Goal: Transaction & Acquisition: Purchase product/service

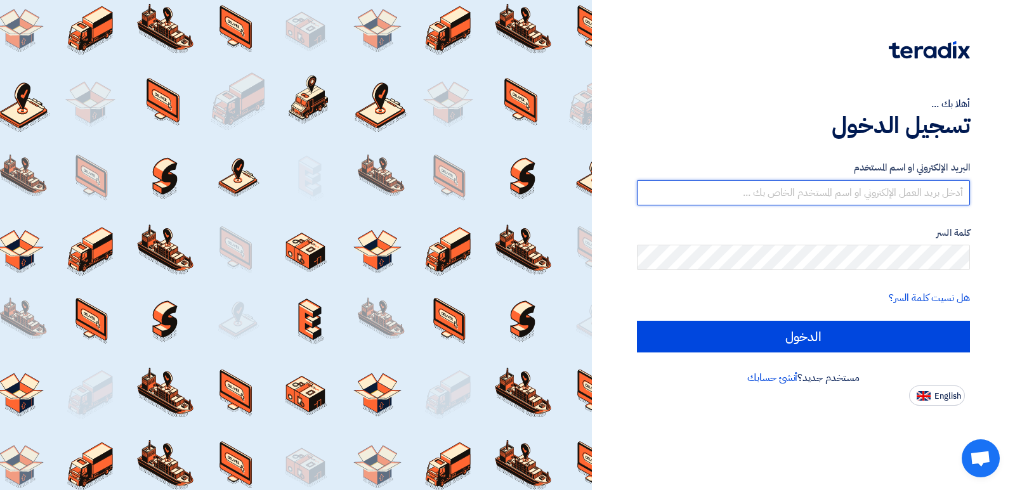
click at [913, 192] on input "text" at bounding box center [803, 192] width 333 height 25
type input "01063223309"
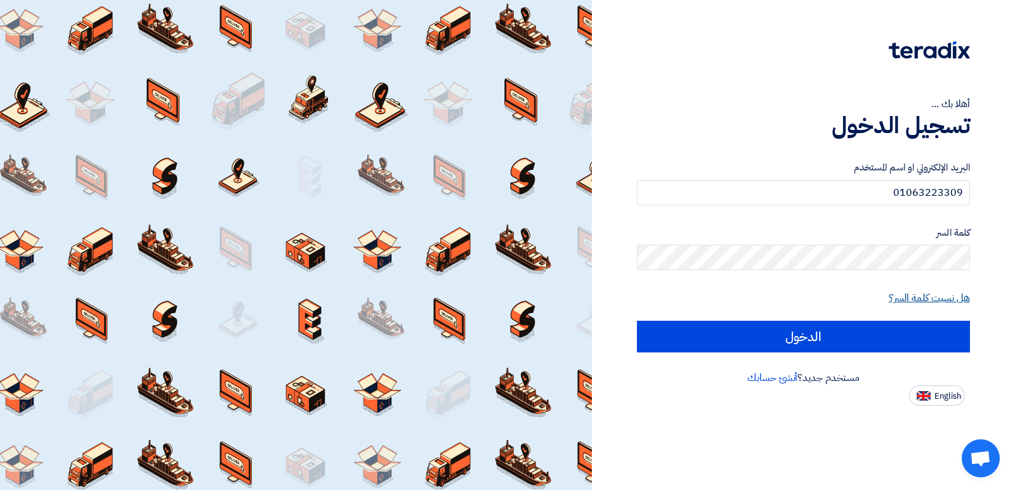
click at [933, 293] on link "هل نسيت كلمة السر؟" at bounding box center [929, 298] width 81 height 15
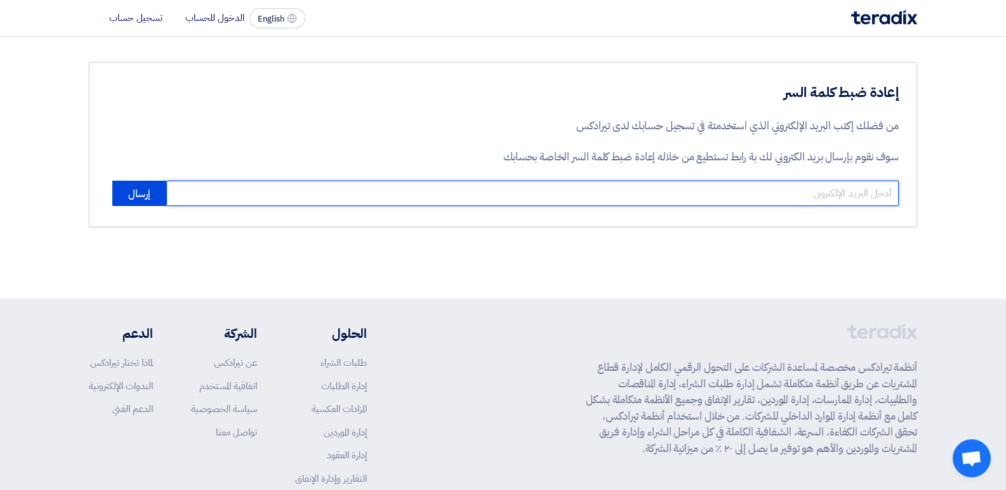
click at [761, 199] on input "email" at bounding box center [532, 193] width 732 height 25
type input "[EMAIL_ADDRESS][DOMAIN_NAME]"
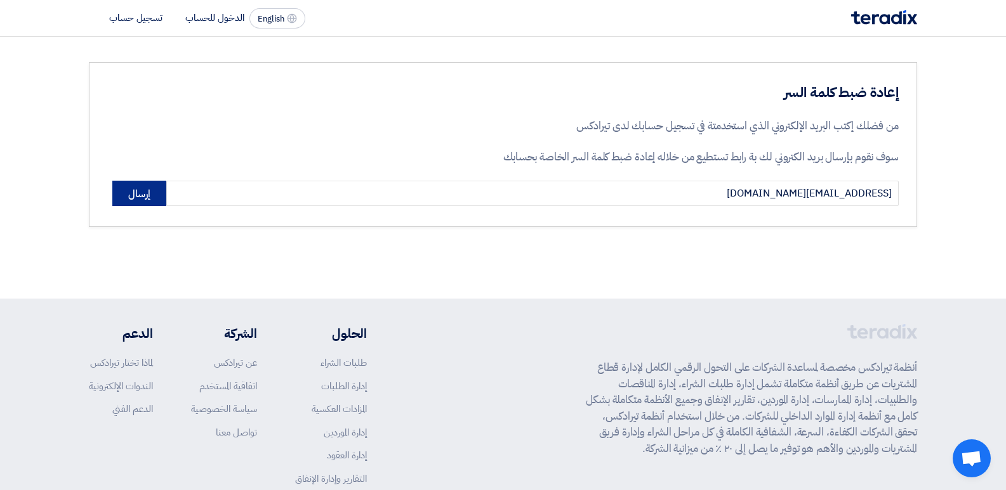
click at [143, 204] on button "إرسال" at bounding box center [139, 193] width 54 height 25
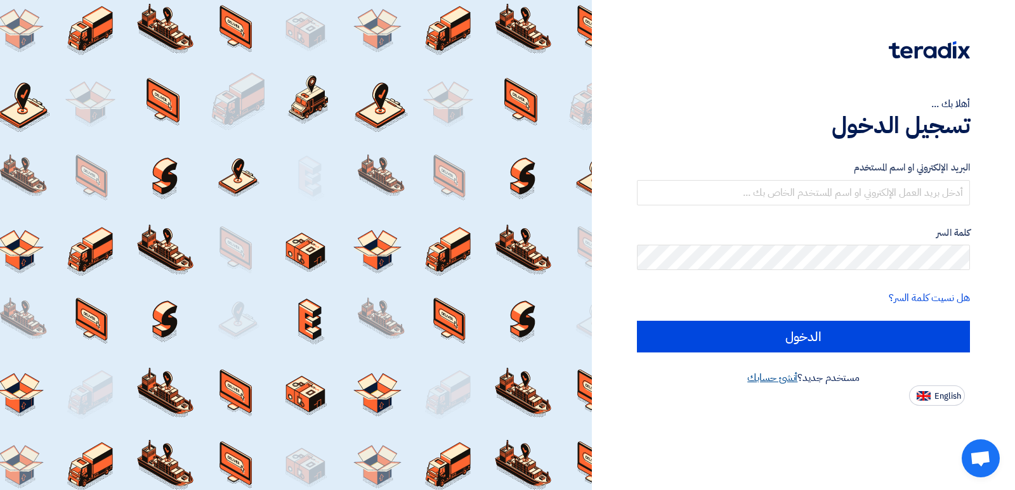
click at [759, 379] on link "أنشئ حسابك" at bounding box center [772, 378] width 50 height 15
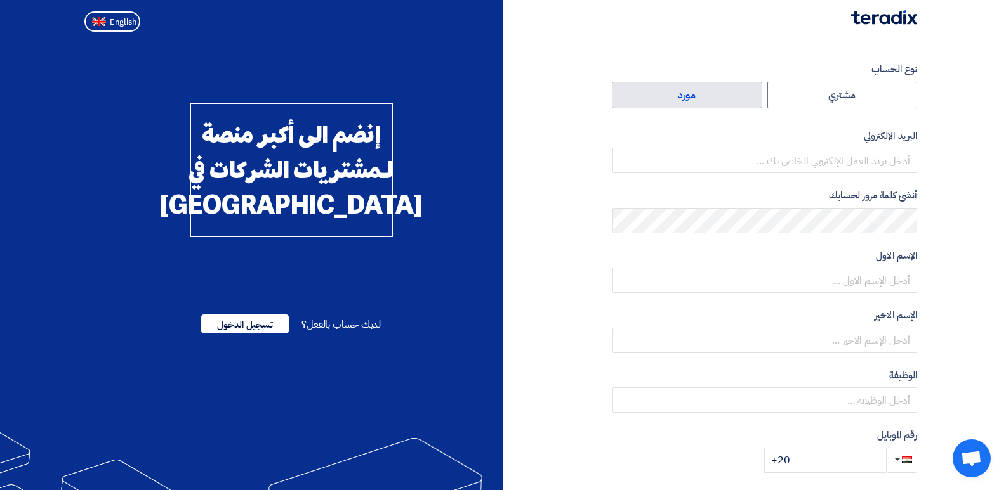
click at [702, 104] on label "مورد" at bounding box center [687, 95] width 150 height 27
click at [702, 104] on input "مورد" at bounding box center [686, 94] width 149 height 25
radio input "true"
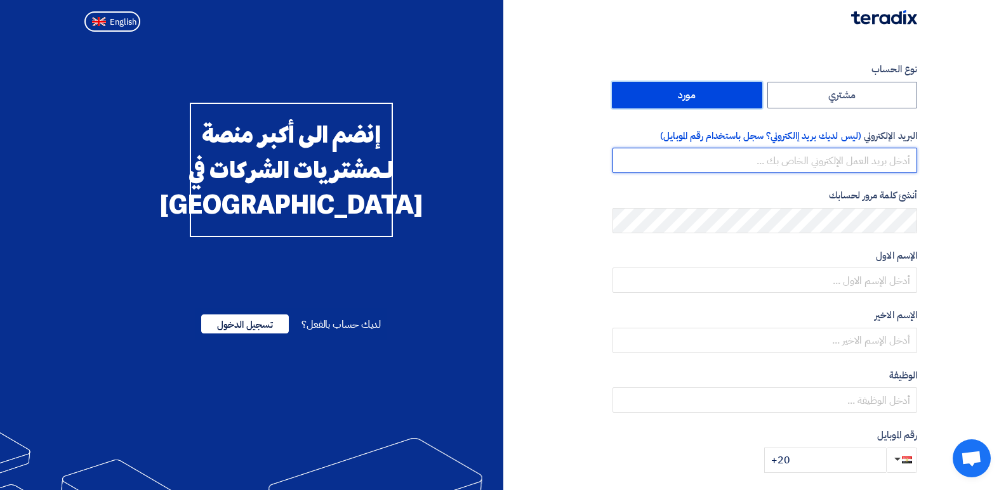
click at [822, 162] on input "email" at bounding box center [764, 160] width 305 height 25
type input "[EMAIL_ADDRESS][DOMAIN_NAME]"
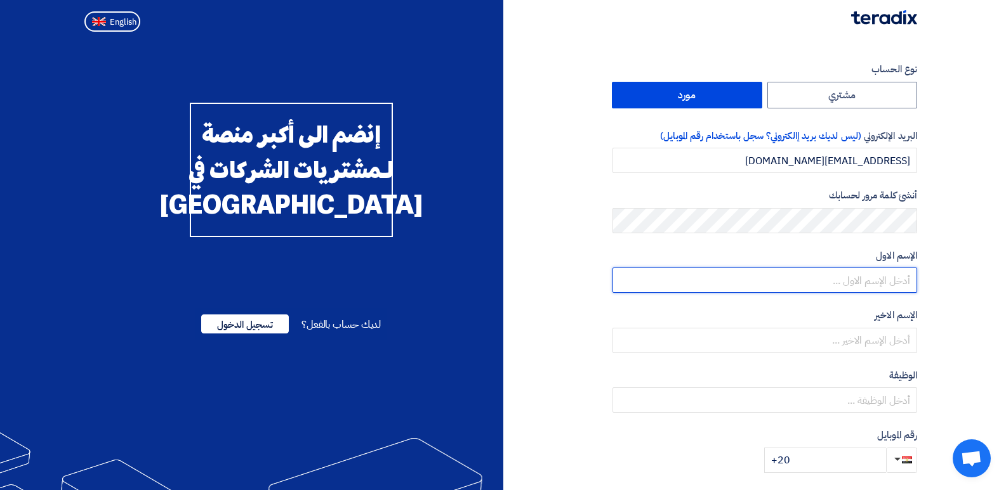
click at [865, 277] on input "text" at bounding box center [764, 280] width 305 height 25
type input "Hadeer"
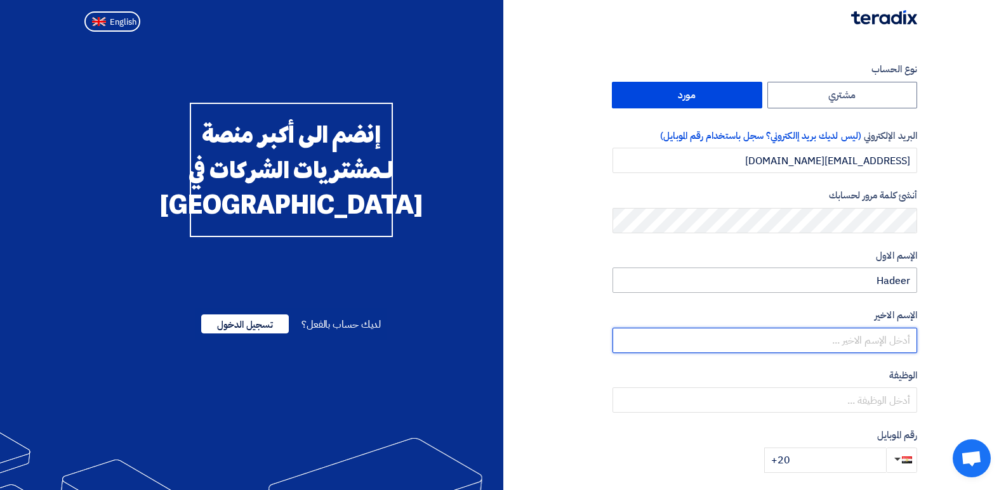
type input "Hafez"
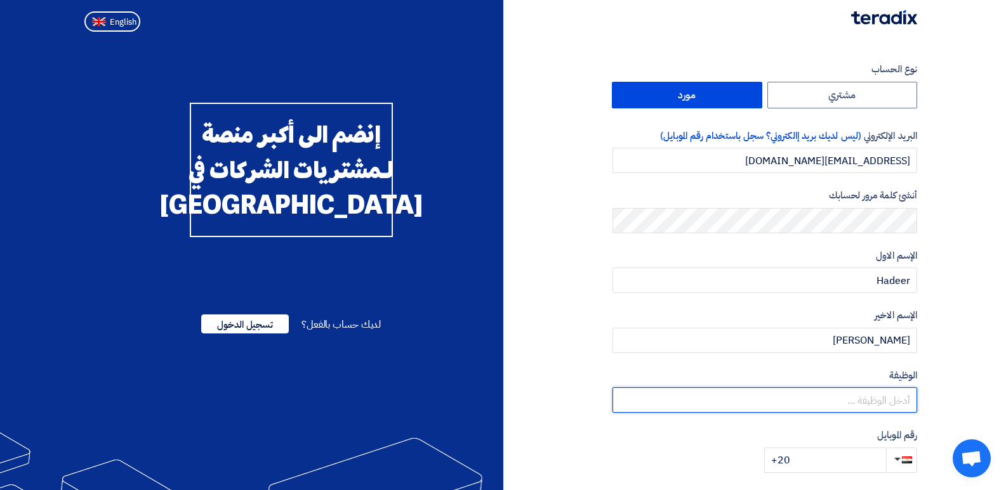
click at [789, 398] on input "text" at bounding box center [764, 400] width 305 height 25
type input "senior sales account manager"
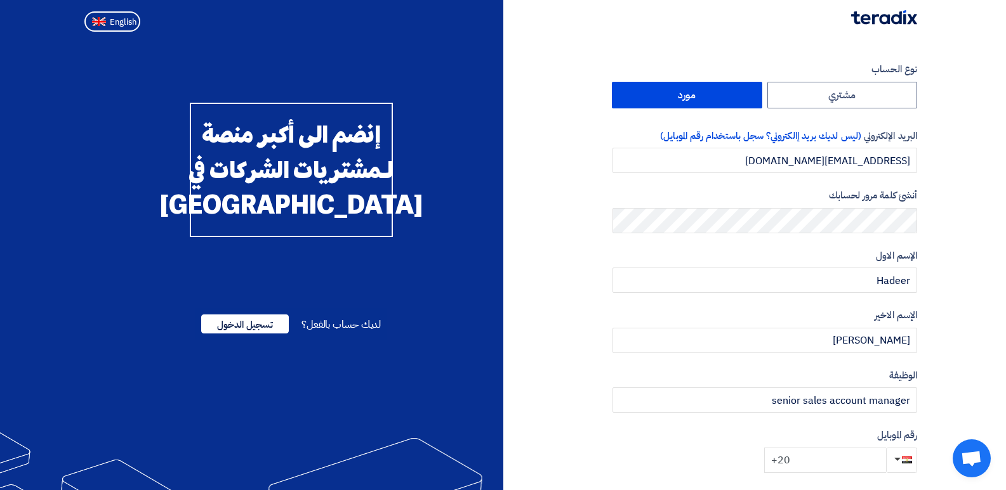
click at [820, 456] on input "+20" at bounding box center [825, 460] width 122 height 25
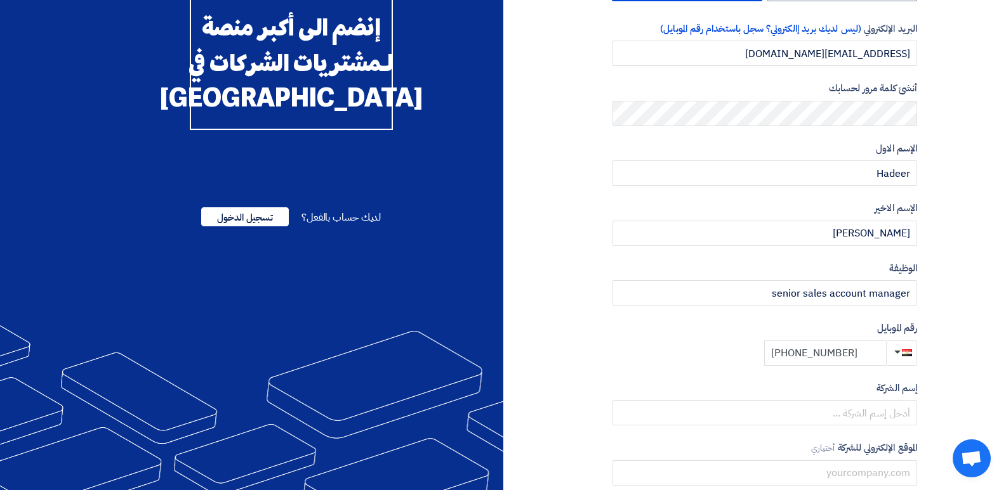
scroll to position [132, 0]
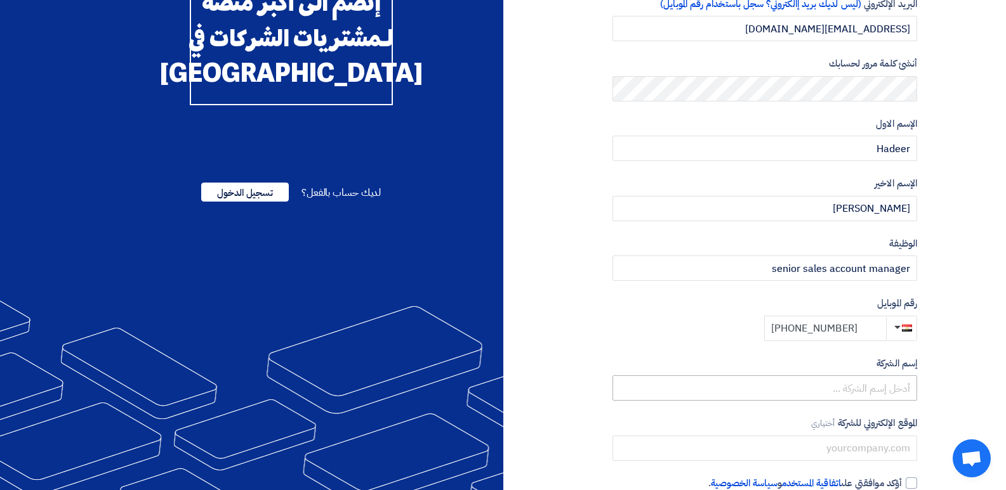
type input "+20 01129930450"
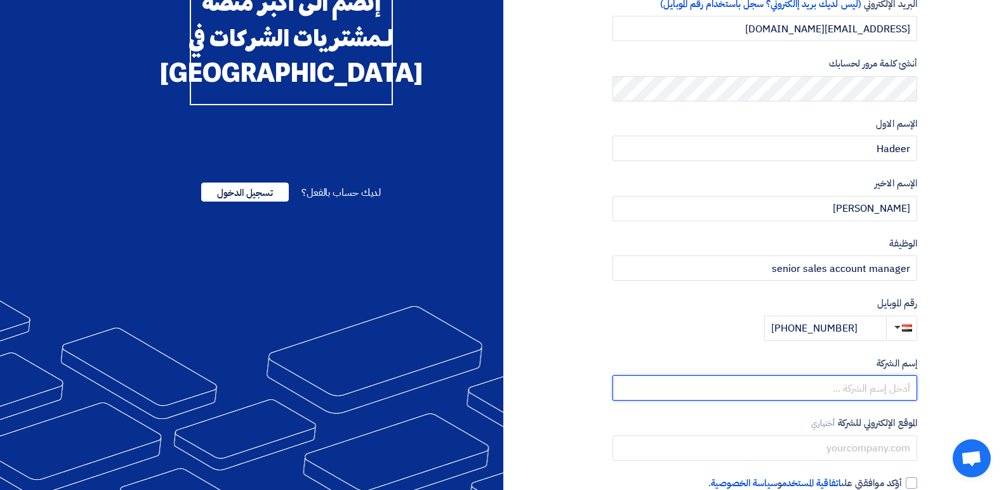
click at [857, 394] on input "text" at bounding box center [764, 388] width 305 height 25
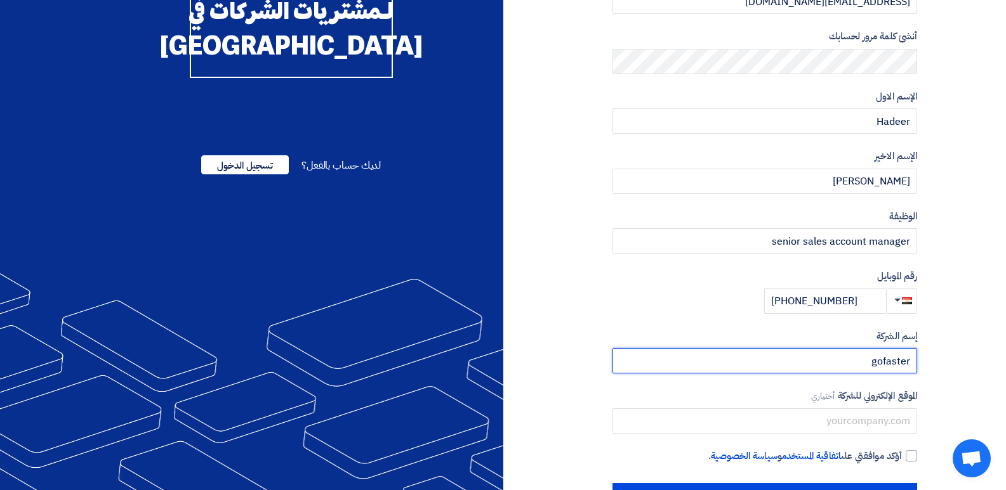
scroll to position [206, 0]
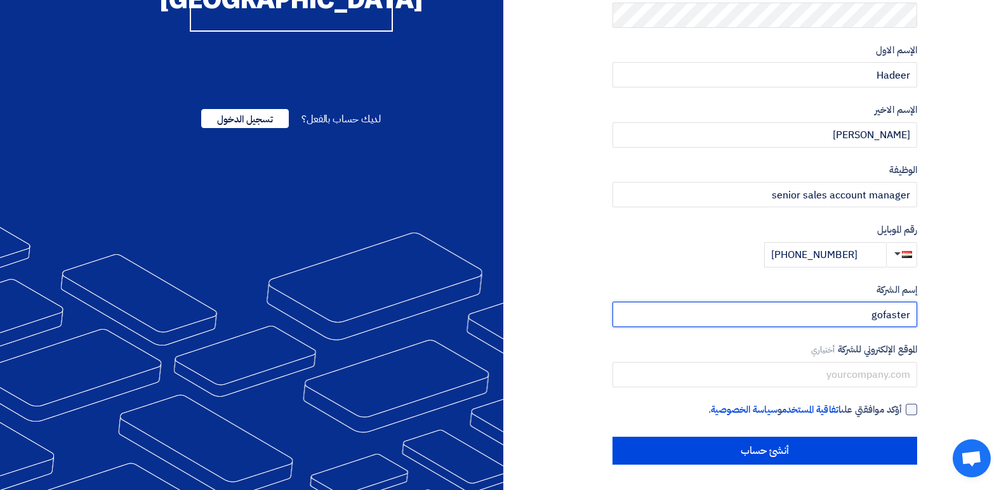
type input "gofaster"
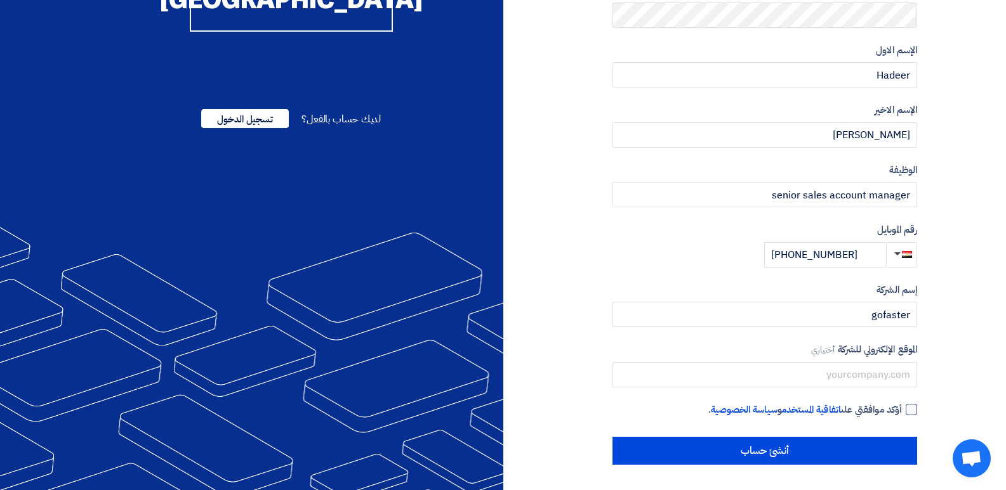
click at [907, 412] on div at bounding box center [910, 409] width 11 height 11
click at [902, 412] on input "أؤكد موافقتي على اتفاقية المستخدم و سياسة الخصوصية ." at bounding box center [749, 415] width 305 height 25
checkbox input "true"
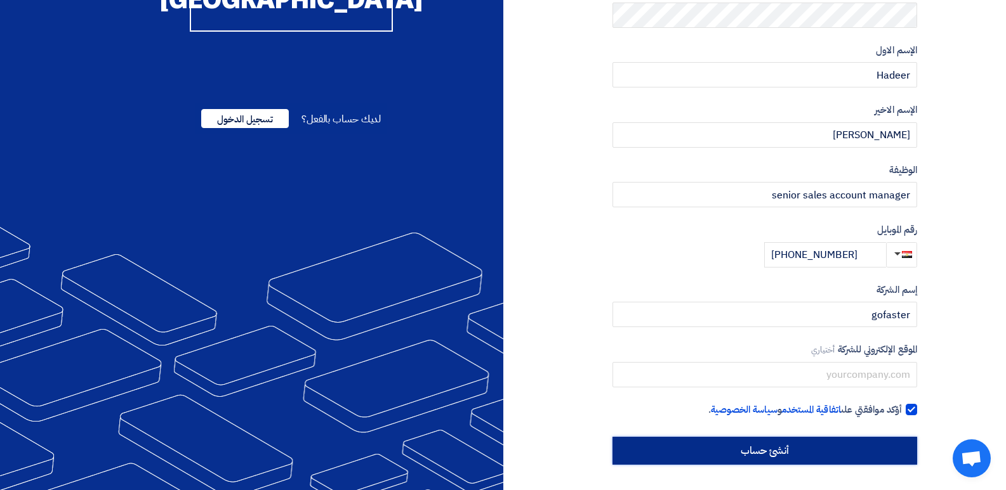
click at [877, 448] on input "أنشئ حساب" at bounding box center [764, 451] width 305 height 28
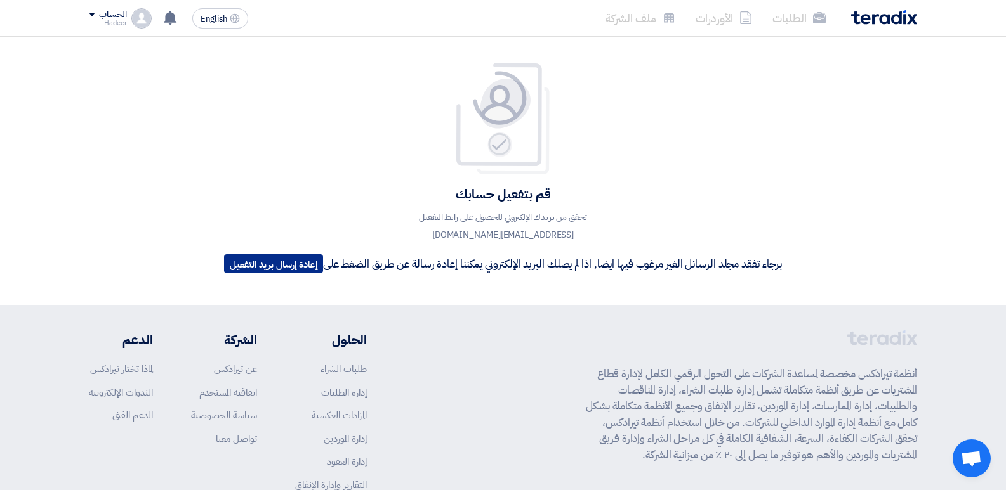
click at [270, 263] on button "إعادة إرسال بريد التفعيل" at bounding box center [273, 263] width 99 height 19
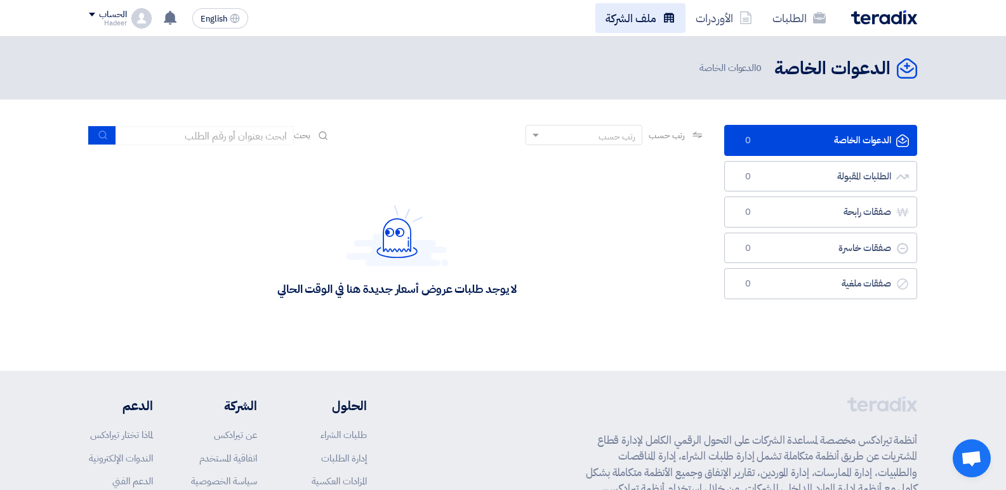
click at [662, 13] on icon at bounding box center [668, 17] width 13 height 13
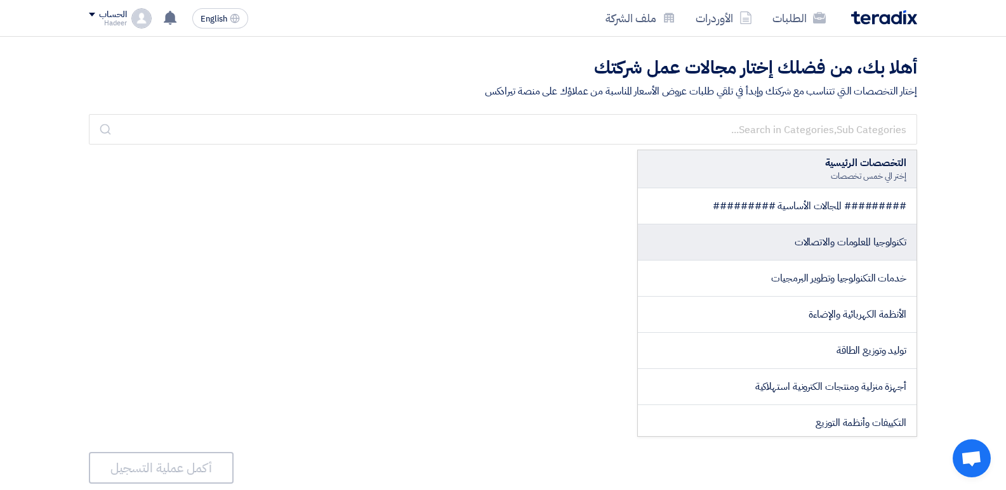
click at [818, 238] on span "تكنولوجيا المعلومات والاتصالات" at bounding box center [850, 242] width 112 height 15
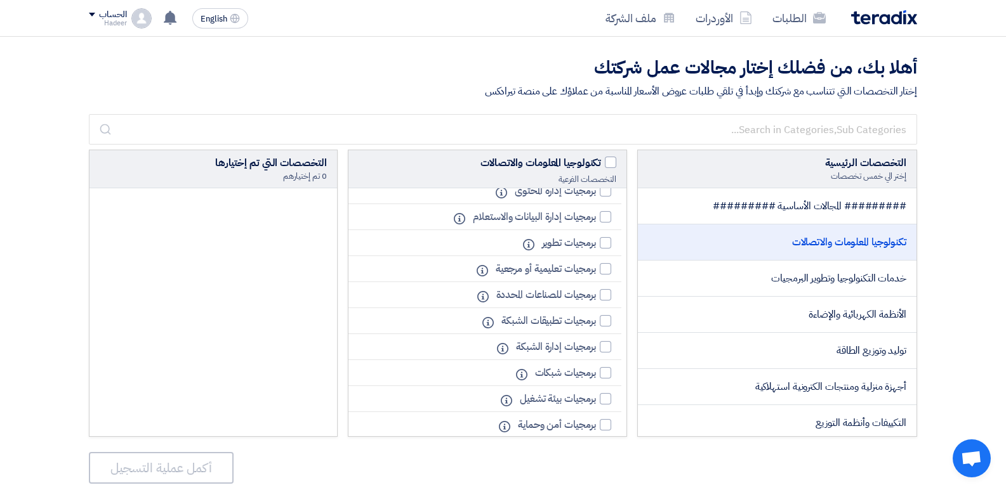
scroll to position [873, 0]
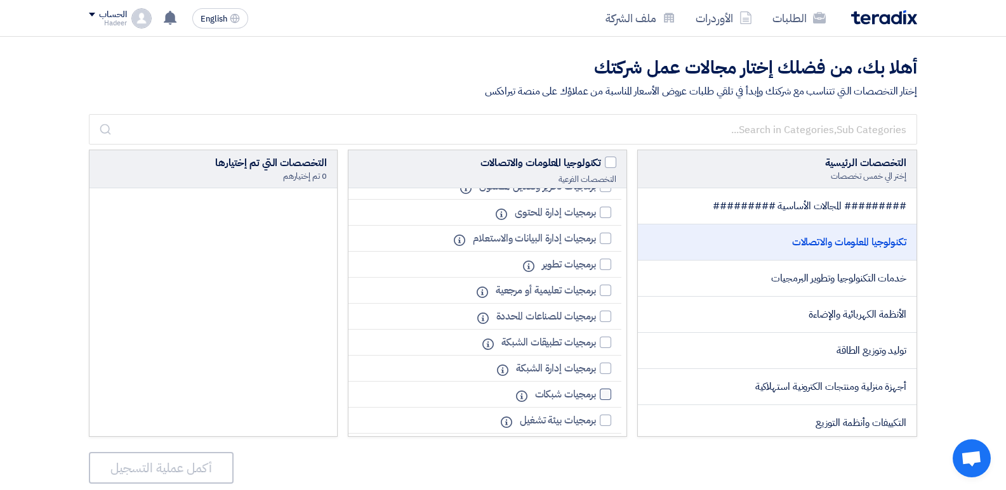
click at [600, 393] on div at bounding box center [605, 394] width 11 height 11
click at [596, 393] on input "برمجيات شبكات" at bounding box center [591, 395] width 8 height 8
checkbox input "true"
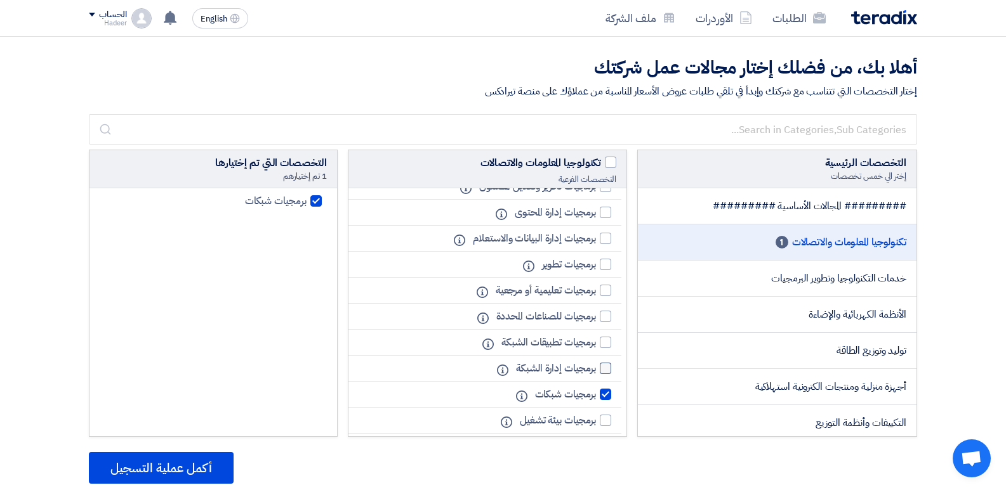
click at [603, 369] on div at bounding box center [605, 368] width 11 height 11
click at [596, 369] on input "برمجيات إدارة الشبكة" at bounding box center [591, 369] width 8 height 8
checkbox input "true"
click at [603, 289] on div at bounding box center [605, 290] width 11 height 11
click at [596, 289] on input "برمجيات تعليمية أو مرجعية" at bounding box center [591, 291] width 8 height 8
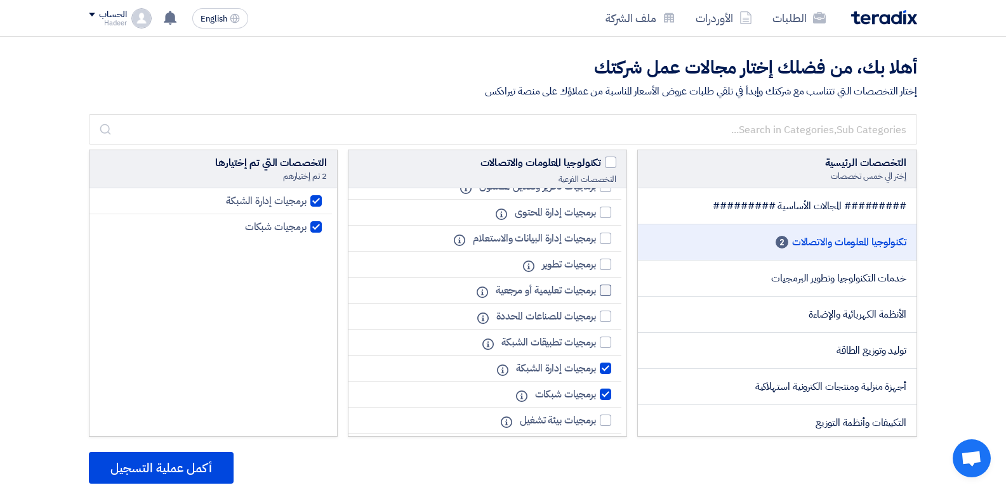
checkbox input "true"
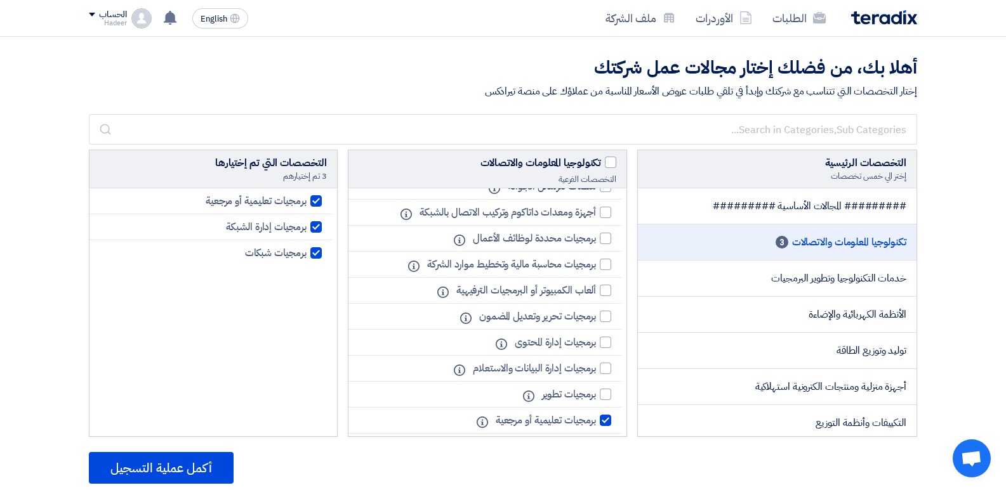
scroll to position [735, 0]
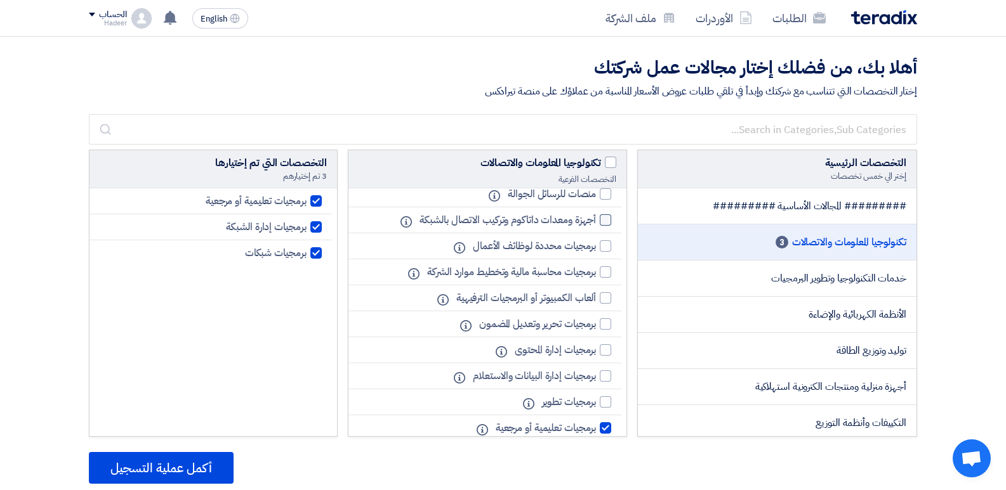
click at [600, 222] on div at bounding box center [605, 219] width 11 height 11
click at [596, 222] on input "أجهزة ومعدات داتاكوم وتركيب الاتصال بالشبكة" at bounding box center [591, 220] width 8 height 8
checkbox input "true"
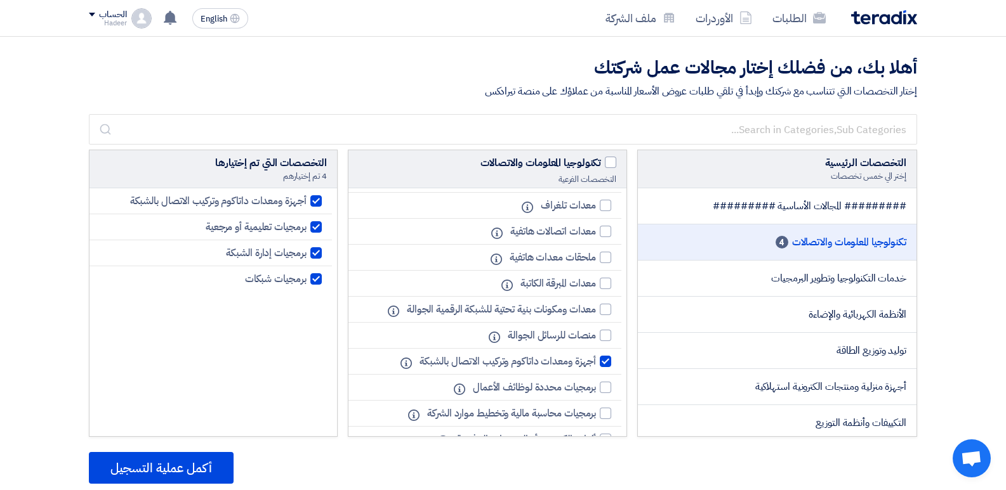
scroll to position [591, 0]
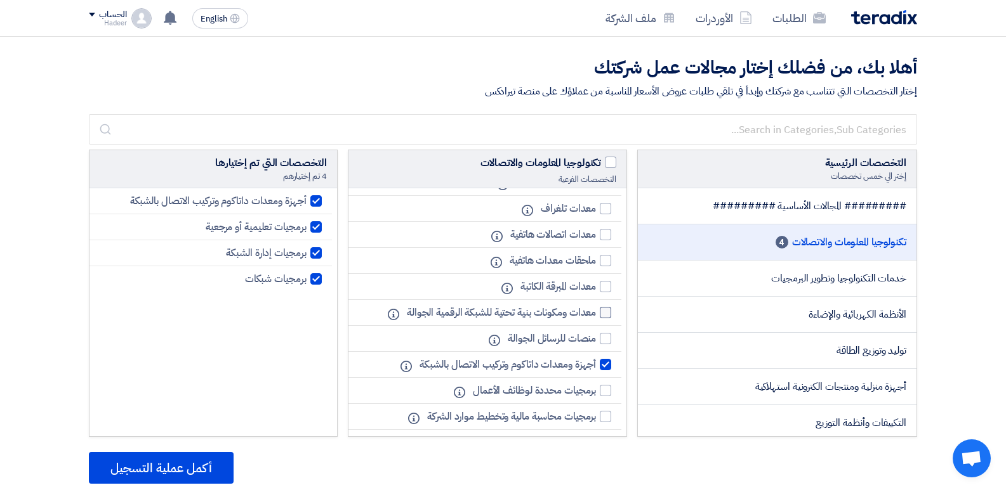
click at [602, 312] on div at bounding box center [605, 312] width 11 height 11
click at [596, 312] on input "معدات ومكونات بنية تحتية للشبكة الرقمية الجوالة" at bounding box center [591, 313] width 8 height 8
checkbox input "true"
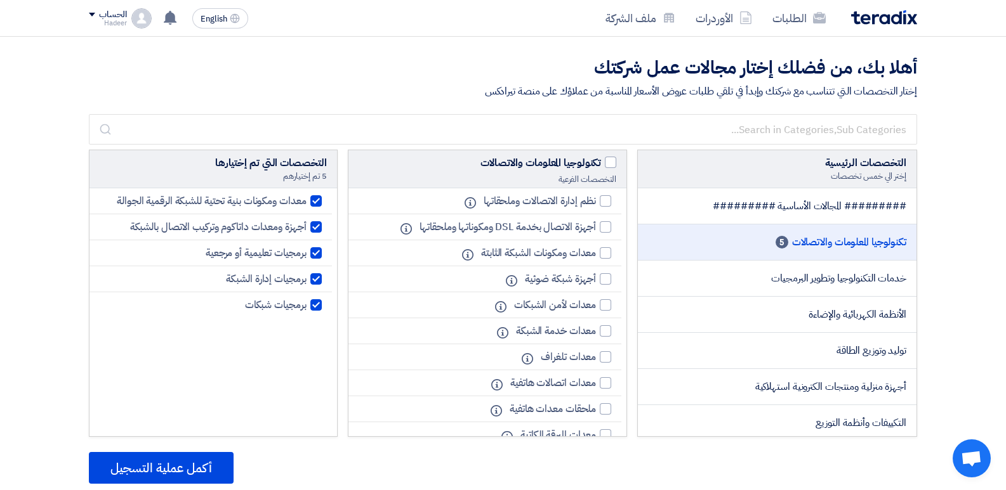
scroll to position [435, 0]
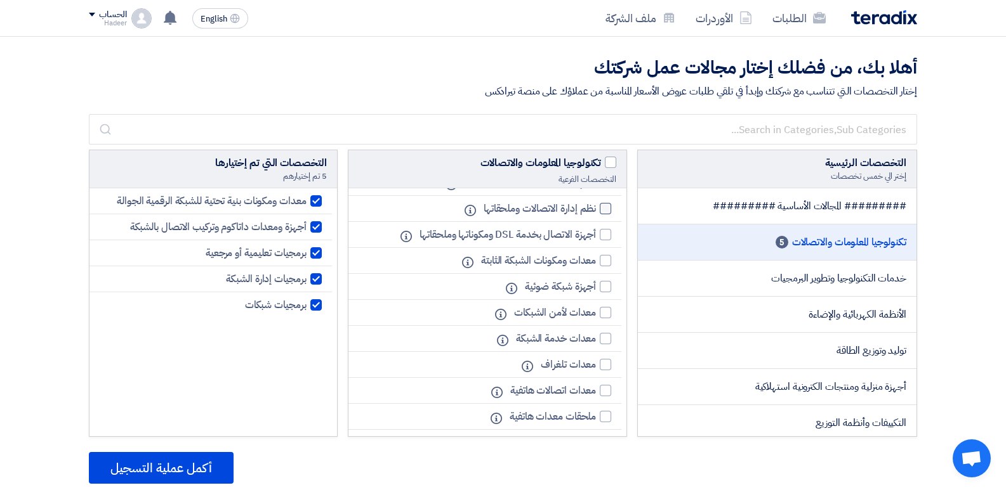
click at [602, 212] on div at bounding box center [605, 208] width 11 height 11
click at [596, 212] on input "نظم إدارة الاتصالات وملحقاتها" at bounding box center [591, 209] width 8 height 8
checkbox input "true"
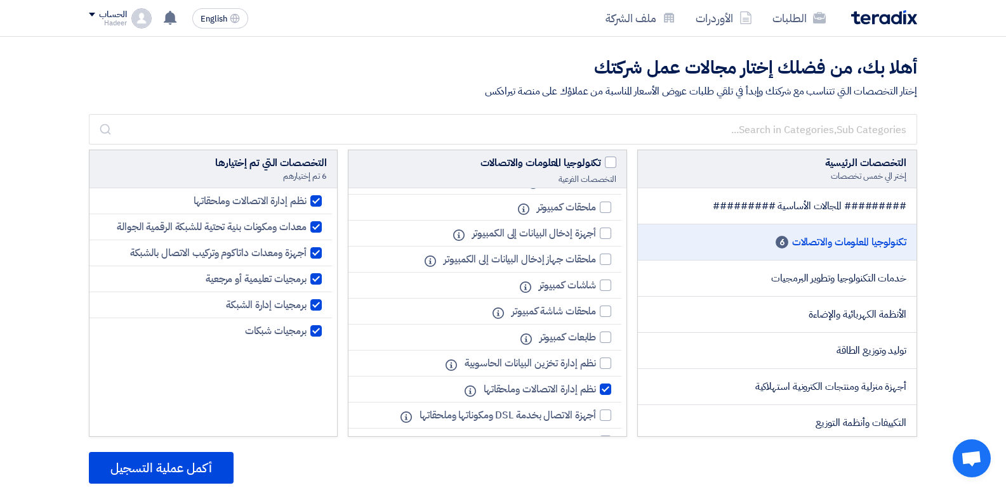
scroll to position [250, 0]
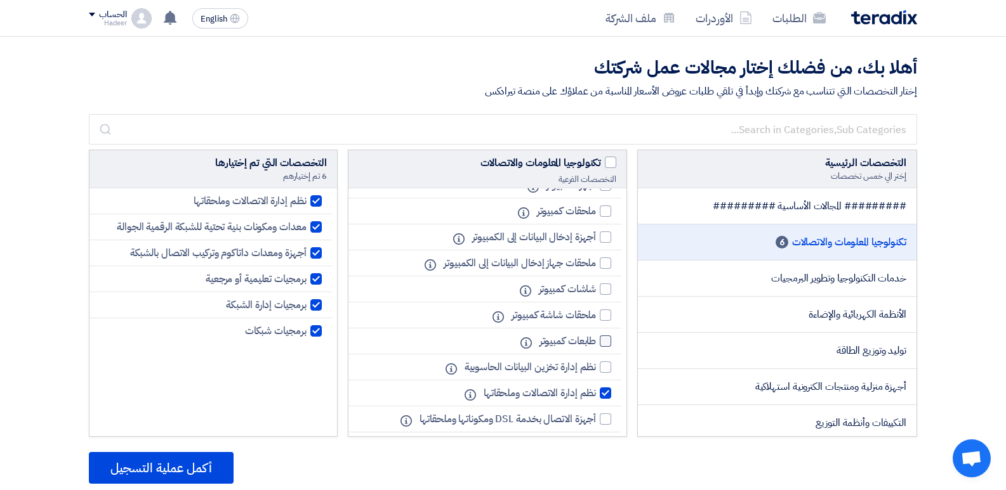
click at [608, 339] on div at bounding box center [605, 341] width 11 height 11
click at [596, 339] on input "طابعات كمبيوتر" at bounding box center [591, 342] width 8 height 8
checkbox input "true"
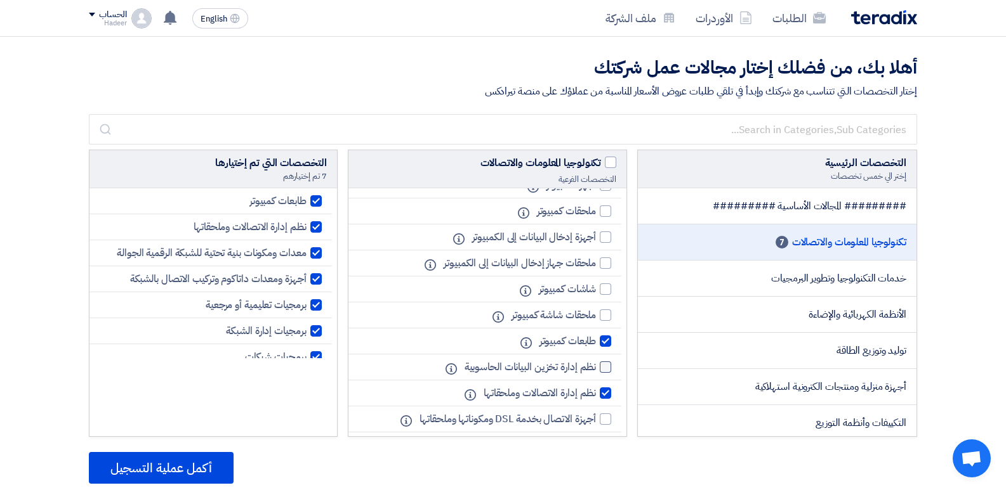
click at [601, 374] on label "نظم إدارة تخزين البيانات الحاسوبية" at bounding box center [535, 367] width 154 height 15
click at [596, 372] on input "نظم إدارة تخزين البيانات الحاسوبية" at bounding box center [591, 368] width 8 height 8
checkbox input "true"
click at [606, 314] on div at bounding box center [605, 315] width 11 height 11
click at [596, 314] on input "ملحقات شاشة كمبيوتر" at bounding box center [591, 316] width 8 height 8
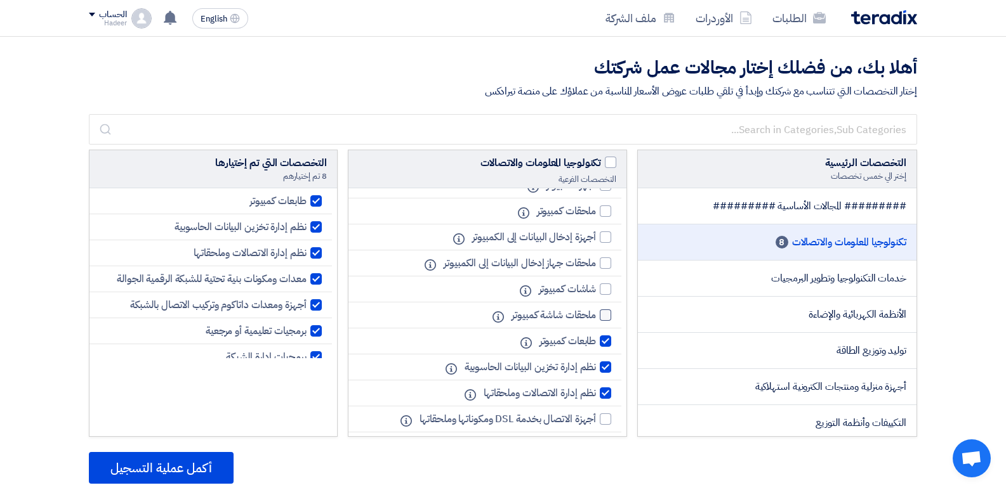
checkbox input "true"
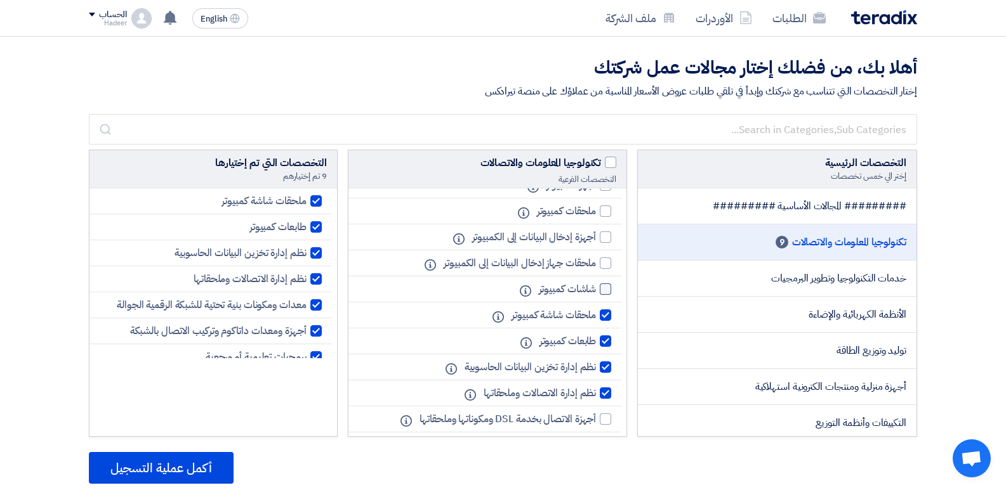
click at [606, 290] on div at bounding box center [605, 289] width 11 height 11
click at [596, 290] on input "شاشات كمبيوتر" at bounding box center [591, 290] width 8 height 8
checkbox input "true"
click at [605, 263] on div at bounding box center [605, 263] width 11 height 11
click at [596, 263] on input "ملحقات جهاز إدخال البيانات إلى الكمبيوتر" at bounding box center [591, 263] width 8 height 8
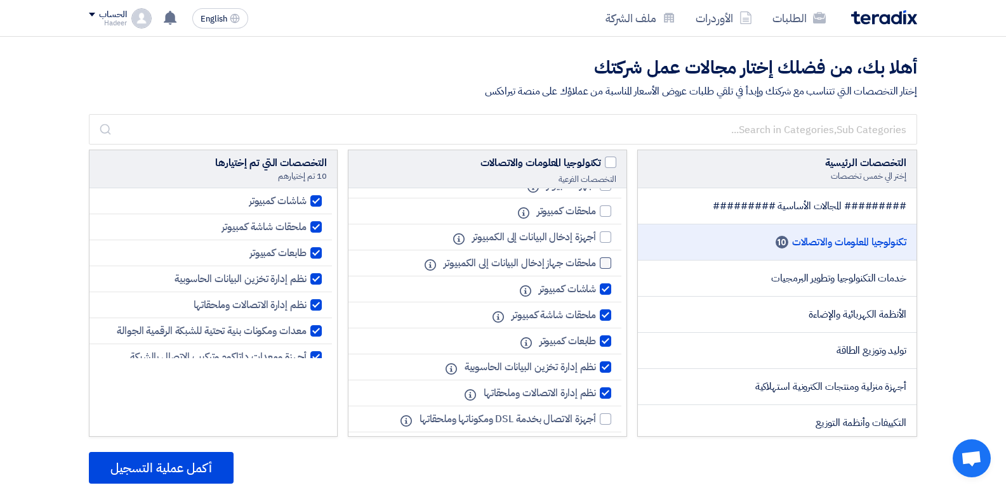
checkbox input "true"
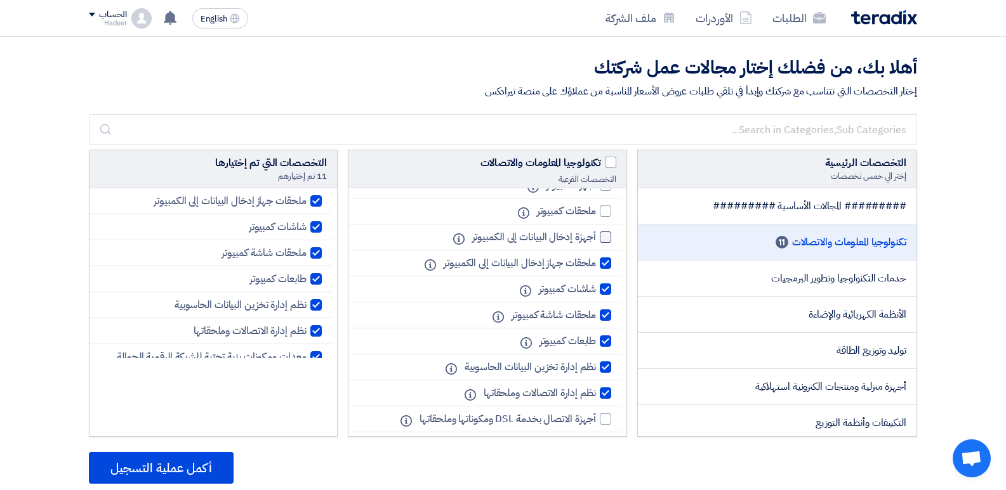
click at [605, 239] on div at bounding box center [605, 237] width 11 height 11
click at [596, 239] on input "أجهزة إدخال البيانات إلى الكمبيوتر" at bounding box center [591, 237] width 8 height 8
checkbox input "true"
click at [605, 207] on div at bounding box center [605, 211] width 11 height 11
click at [596, 207] on input "ملحقات كمبيوتر" at bounding box center [591, 211] width 8 height 8
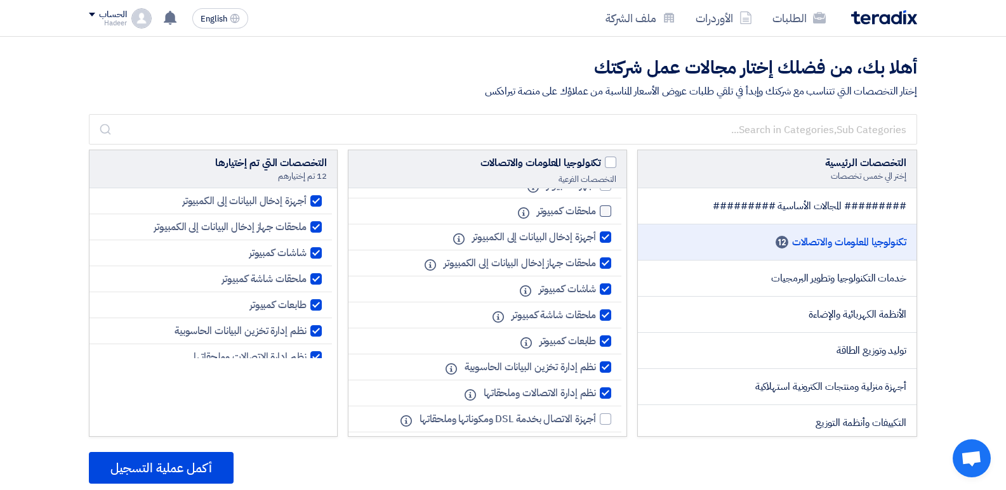
checkbox input "true"
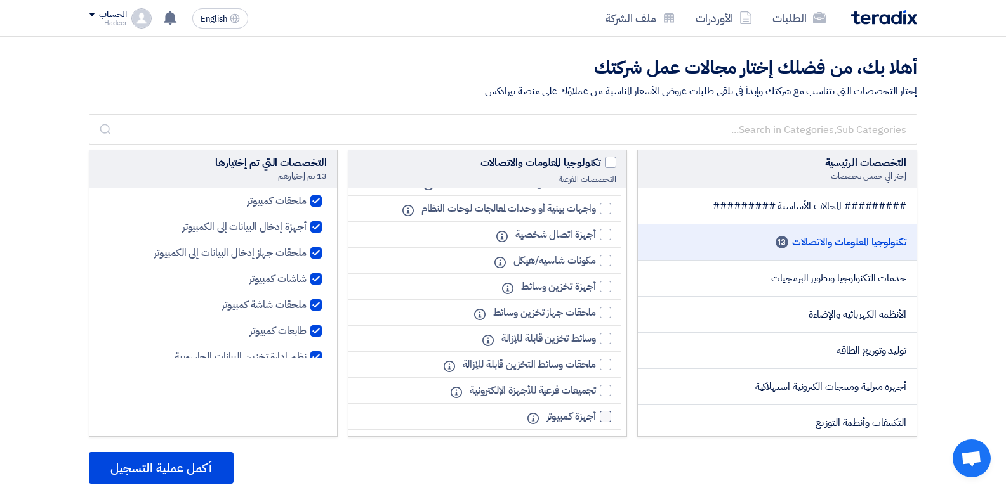
click at [607, 418] on div at bounding box center [605, 416] width 11 height 11
click at [596, 418] on input "أجهزة كمبيوتر" at bounding box center [591, 417] width 8 height 8
checkbox input "true"
click at [605, 388] on div at bounding box center [605, 390] width 11 height 11
click at [596, 388] on input "تجميعات فرعية للأجهزة الإلكترونية" at bounding box center [591, 391] width 8 height 8
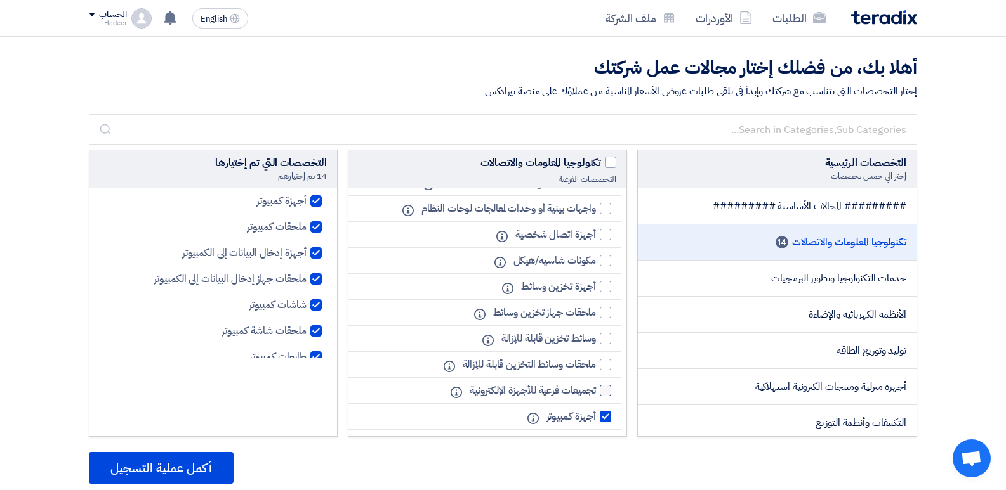
checkbox input "true"
click at [605, 367] on div at bounding box center [605, 364] width 11 height 11
click at [596, 367] on input "ملحقات وسائط التخزين قابلة للإزالة" at bounding box center [591, 365] width 8 height 8
checkbox input "true"
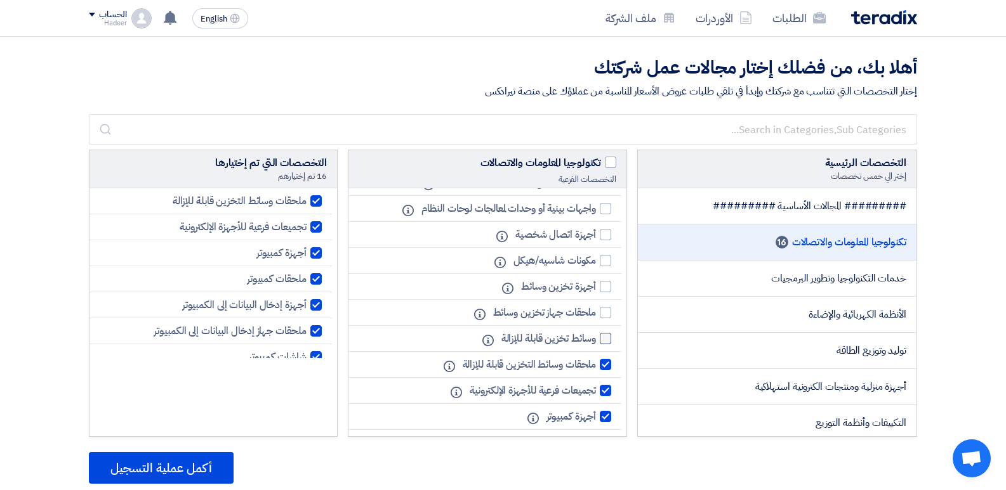
click at [609, 340] on div at bounding box center [605, 338] width 11 height 11
click at [596, 340] on input "وسائط تخزين قابلة للإزالة" at bounding box center [591, 339] width 8 height 8
checkbox input "true"
click at [601, 308] on div at bounding box center [605, 312] width 11 height 11
click at [596, 309] on input "ملحقات جهاز تخزين وسائط" at bounding box center [591, 313] width 8 height 8
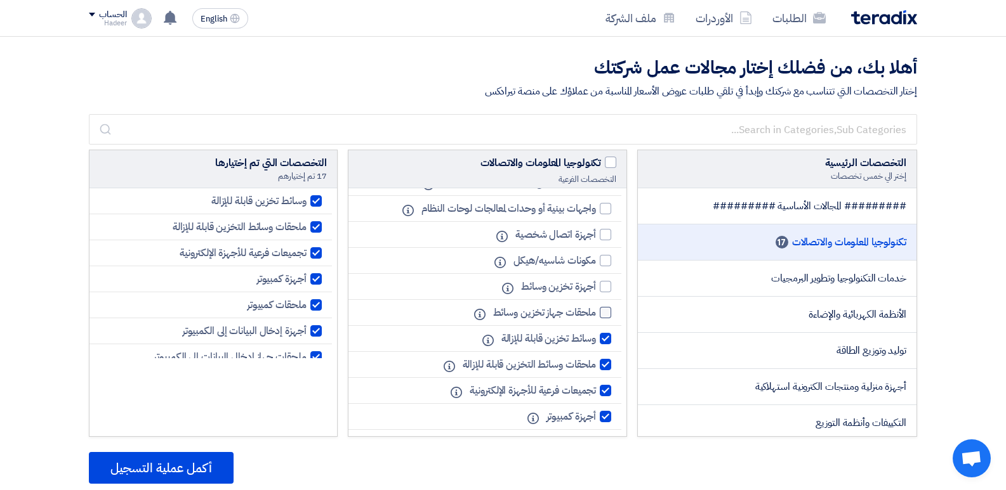
checkbox input "true"
click at [601, 287] on div at bounding box center [605, 286] width 11 height 11
click at [596, 287] on input "أجهزة تخزين وسائط" at bounding box center [591, 287] width 8 height 8
checkbox input "true"
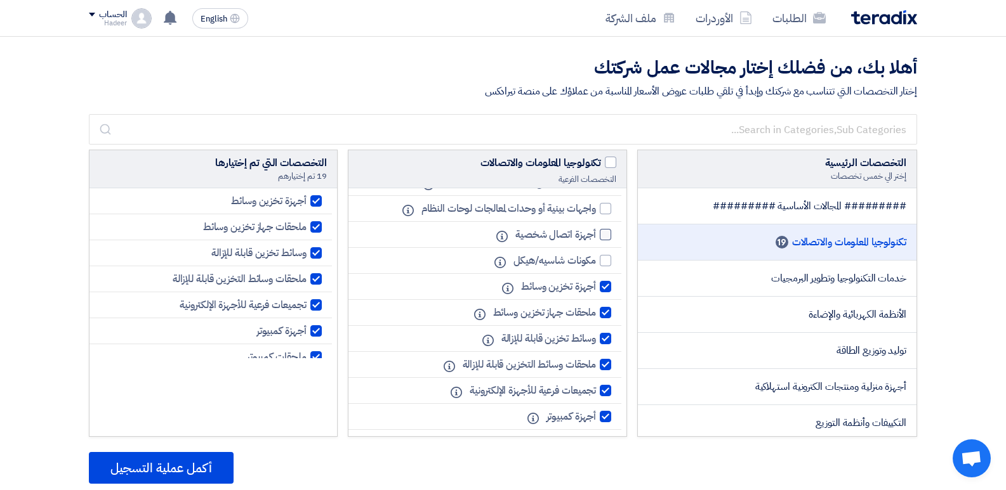
click at [606, 240] on div at bounding box center [605, 234] width 11 height 11
click at [596, 239] on input "أجهزة اتصال شخصية" at bounding box center [591, 235] width 8 height 8
checkbox input "true"
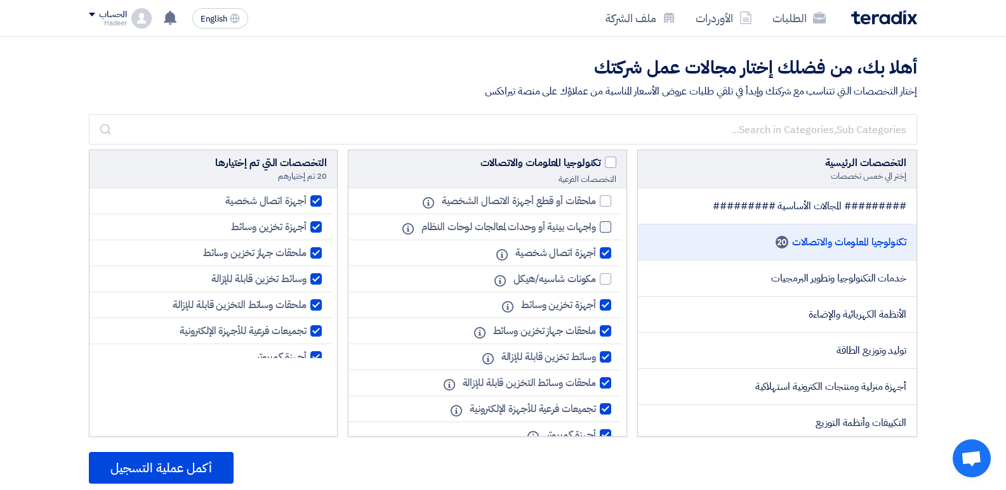
click at [603, 223] on div at bounding box center [605, 226] width 11 height 11
click at [596, 223] on input "واجهات بينية أو وحدات لمعالجات لوحات النظام" at bounding box center [591, 227] width 8 height 8
checkbox input "true"
click at [605, 199] on div at bounding box center [605, 200] width 11 height 11
click at [596, 199] on input "ملحقات أو قطع أجهزة الاتصال الشخصية" at bounding box center [591, 201] width 8 height 8
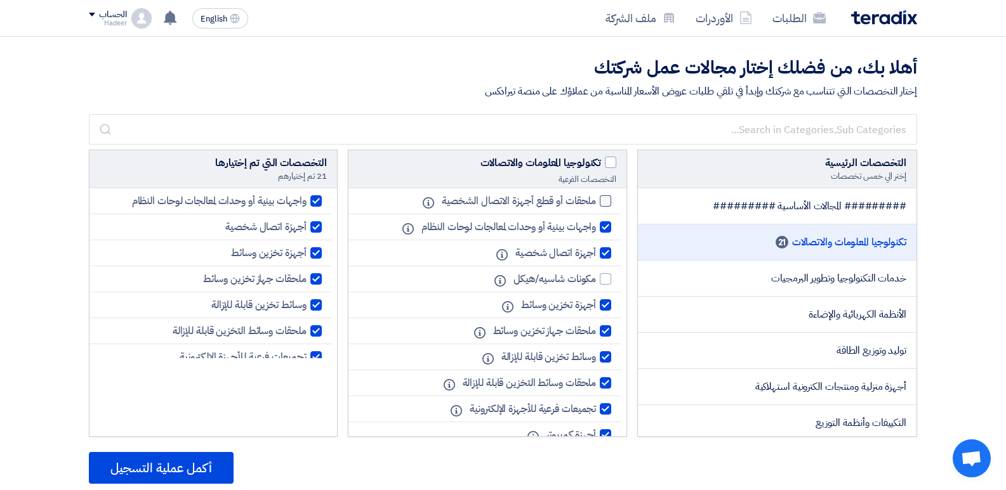
checkbox input "true"
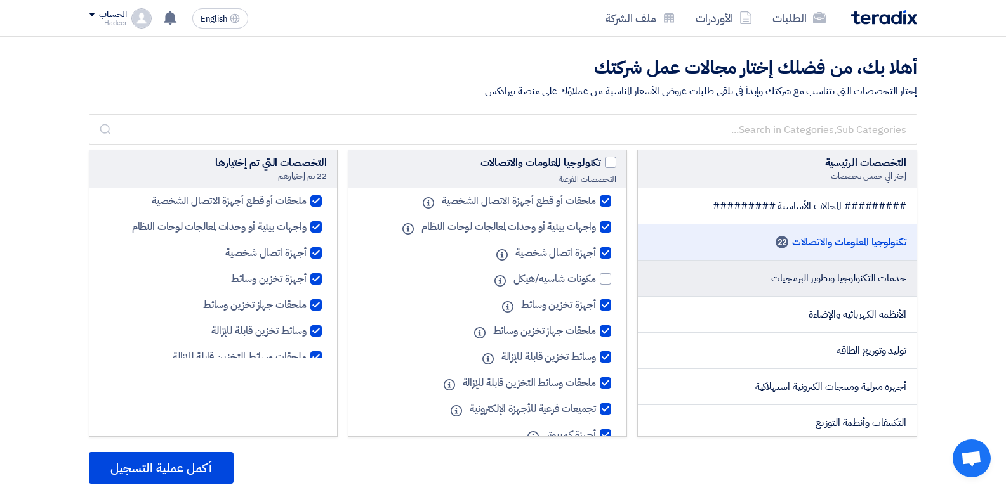
click at [702, 283] on li "خدمات التكنولوجيا وتطوير البرمجيات" at bounding box center [777, 279] width 279 height 36
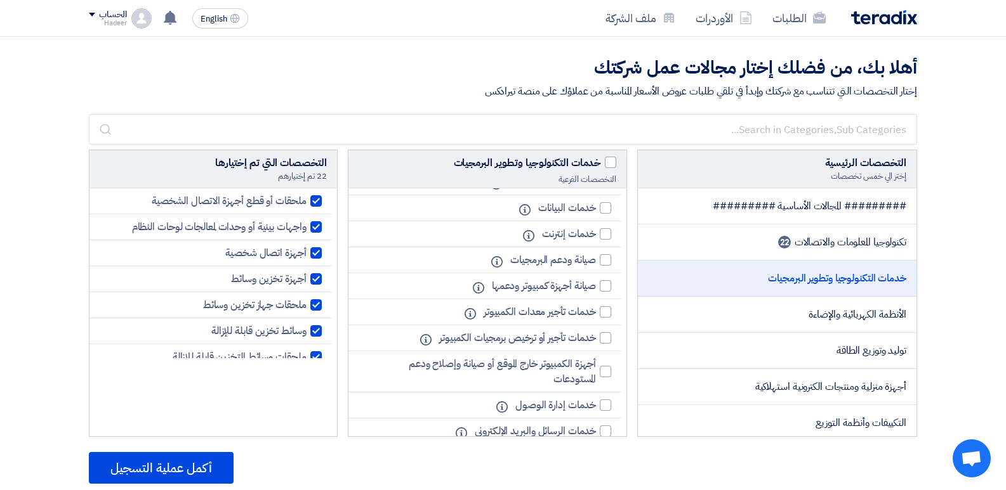
scroll to position [155, 0]
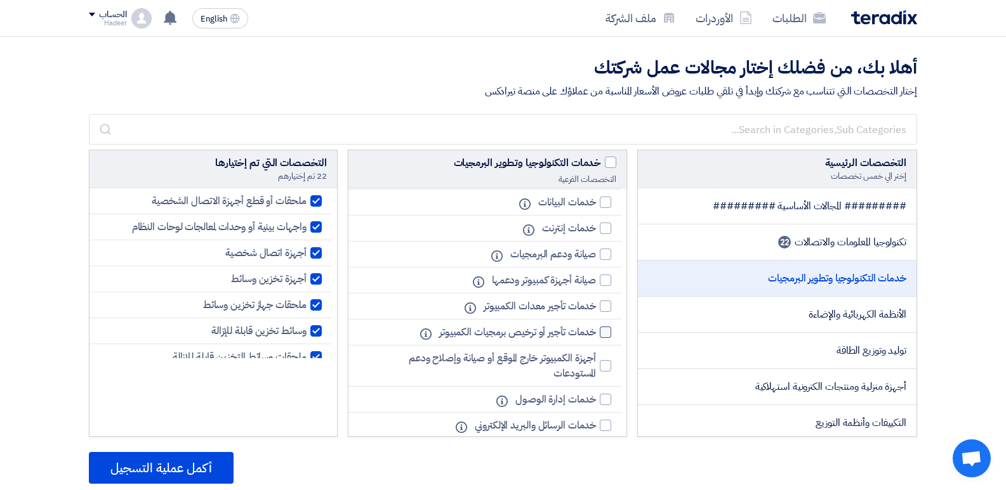
click at [604, 327] on div at bounding box center [605, 332] width 11 height 11
click at [596, 329] on input "خدمات تأجير أو ترخيص برمجيات الكمبيوتر" at bounding box center [591, 333] width 8 height 8
checkbox input "true"
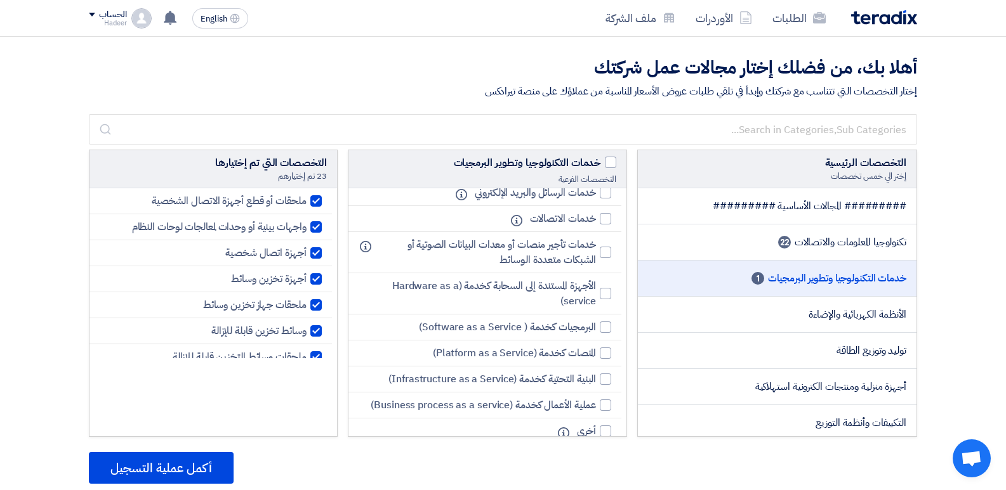
scroll to position [398, 0]
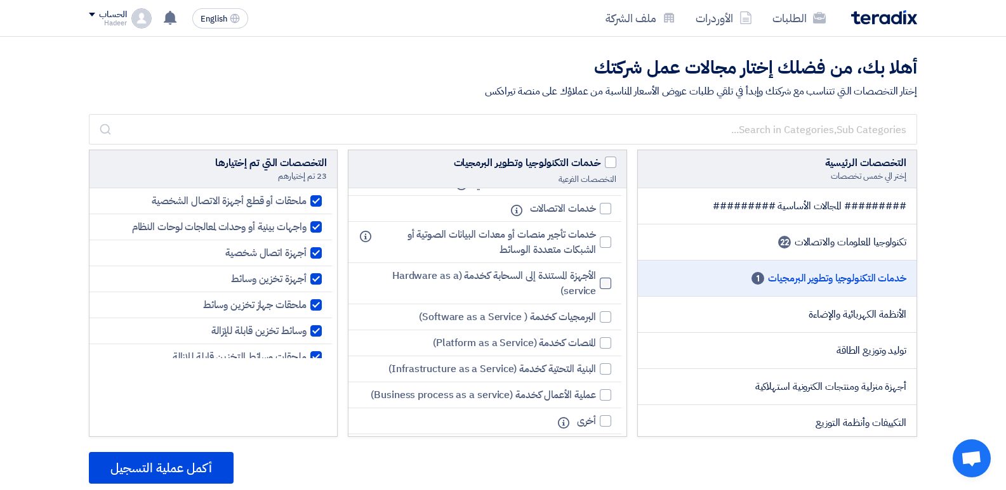
click at [603, 283] on div at bounding box center [605, 283] width 11 height 11
click at [596, 283] on input "الأجهزة المستندة إلى السحابة كخدمة (Hardware as a service)" at bounding box center [591, 284] width 8 height 8
checkbox input "true"
click at [604, 320] on div at bounding box center [605, 317] width 11 height 11
click at [596, 320] on input "البرمجيات كخدمة ( Software as a Service)" at bounding box center [591, 317] width 8 height 8
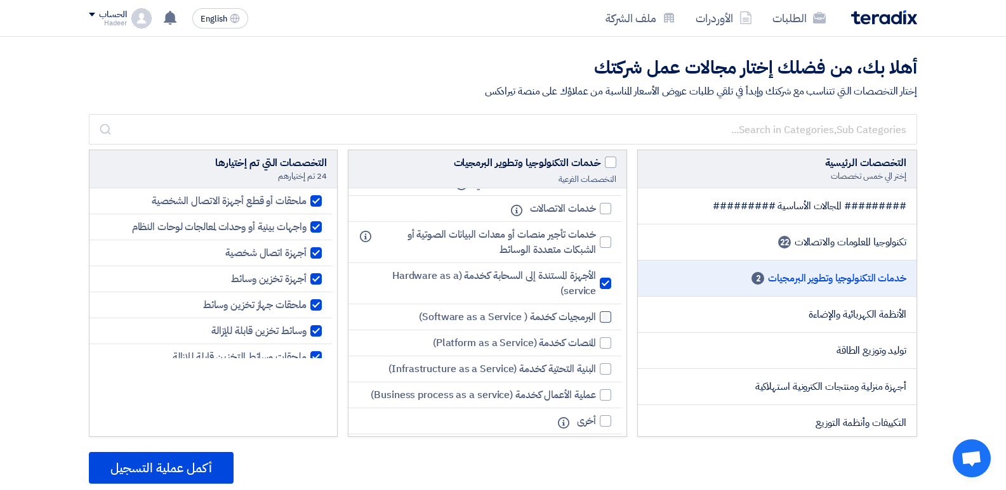
checkbox input "true"
click at [607, 346] on div at bounding box center [605, 343] width 11 height 11
click at [596, 346] on input "المنصات كخدمة (Platform as a Service)" at bounding box center [591, 343] width 8 height 8
checkbox input "true"
click at [604, 374] on label "البنية التحتية كخدمة (Infrastructure as a Service)" at bounding box center [496, 369] width 229 height 15
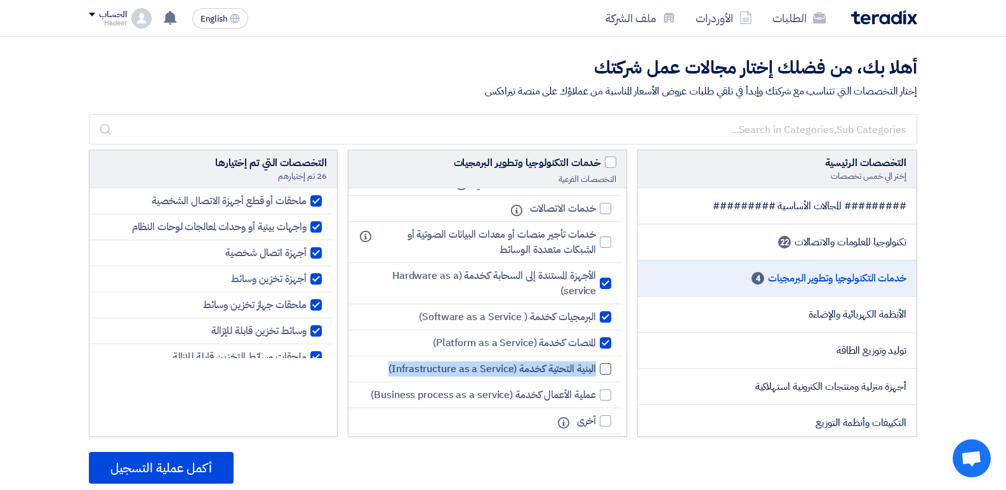
click at [605, 371] on div at bounding box center [605, 369] width 11 height 11
click at [596, 371] on input "البنية التحتية كخدمة (Infrastructure as a Service)" at bounding box center [591, 369] width 8 height 8
checkbox input "true"
click at [605, 399] on div at bounding box center [605, 395] width 11 height 11
click at [596, 399] on input "عملية الأعمال كخدمة (Business process as a service)" at bounding box center [591, 395] width 8 height 8
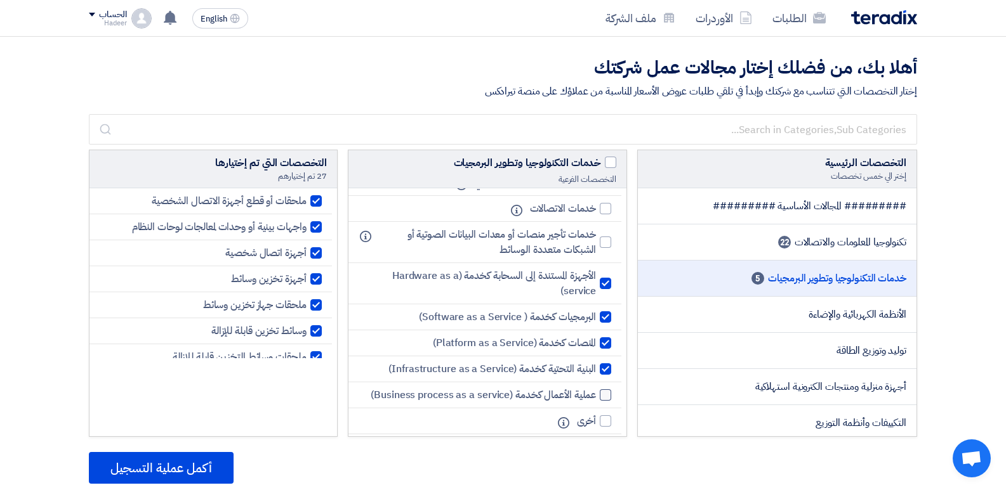
checkbox input "true"
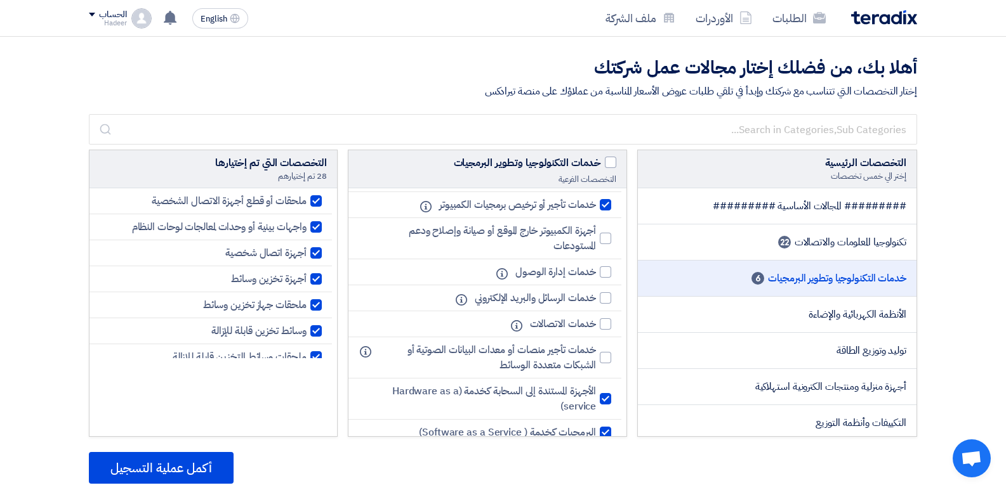
scroll to position [278, 0]
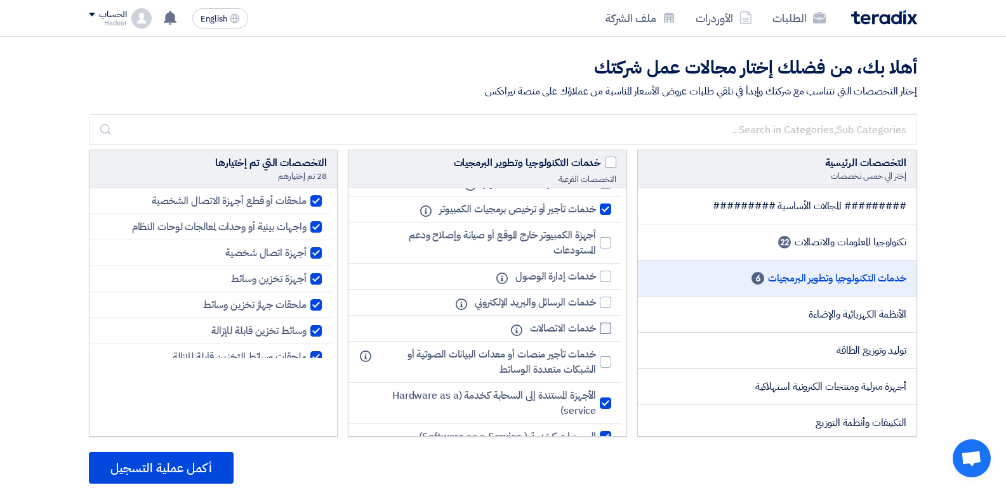
click at [601, 327] on div at bounding box center [605, 328] width 11 height 11
click at [596, 327] on input "خدمات الاتصالات" at bounding box center [591, 329] width 8 height 8
checkbox input "true"
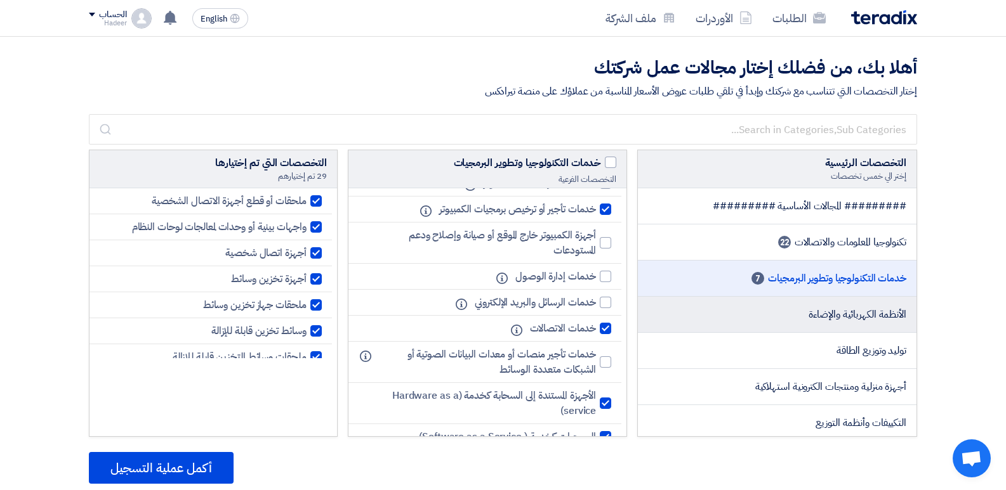
click at [739, 308] on li "الأنظمة الكهربائية والإضاءة" at bounding box center [777, 315] width 279 height 36
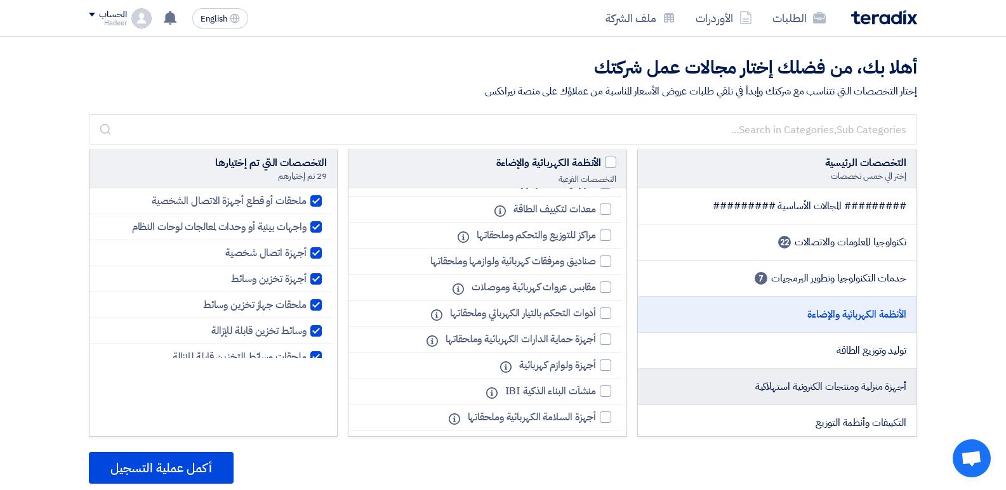
click at [747, 371] on li "أجهزة منزلية ومنتجات الكترونية استهلاكية" at bounding box center [777, 387] width 279 height 36
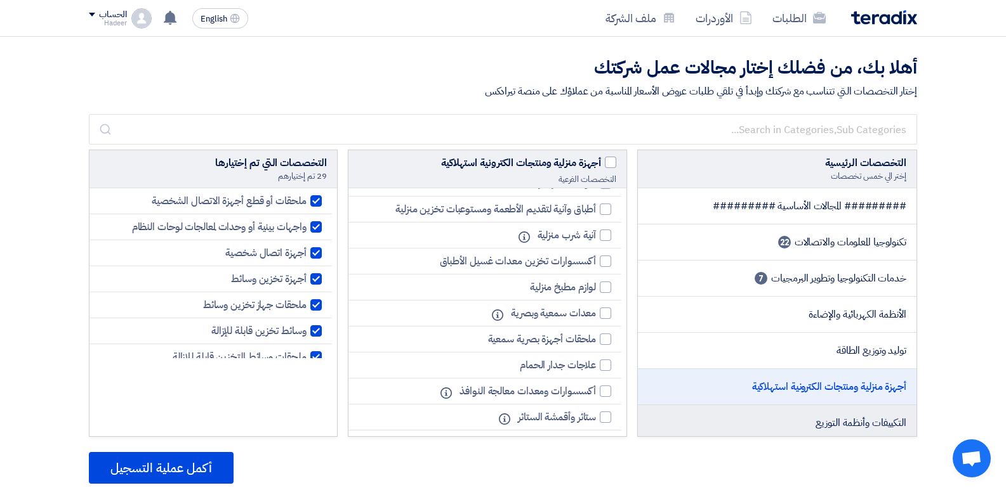
click at [746, 411] on li "التكييفات وأنظمة التوزيع" at bounding box center [777, 423] width 279 height 36
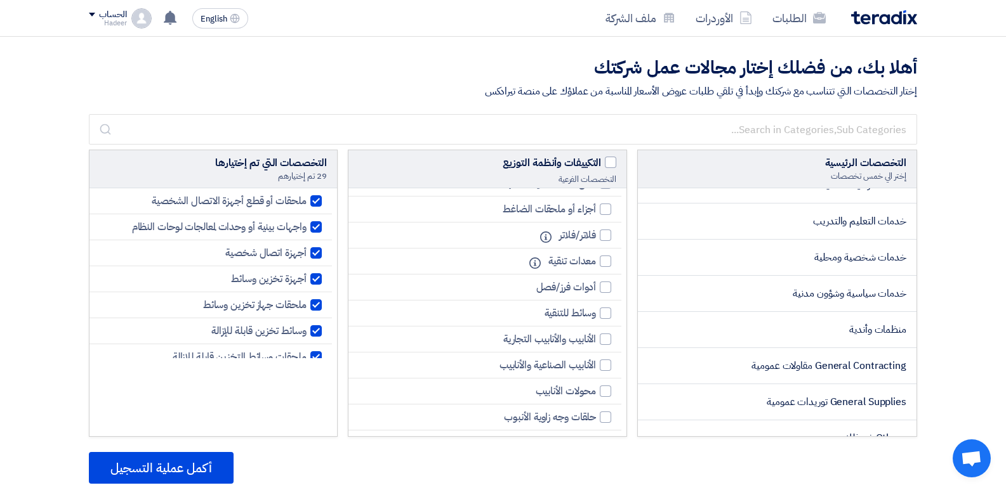
scroll to position [2066, 0]
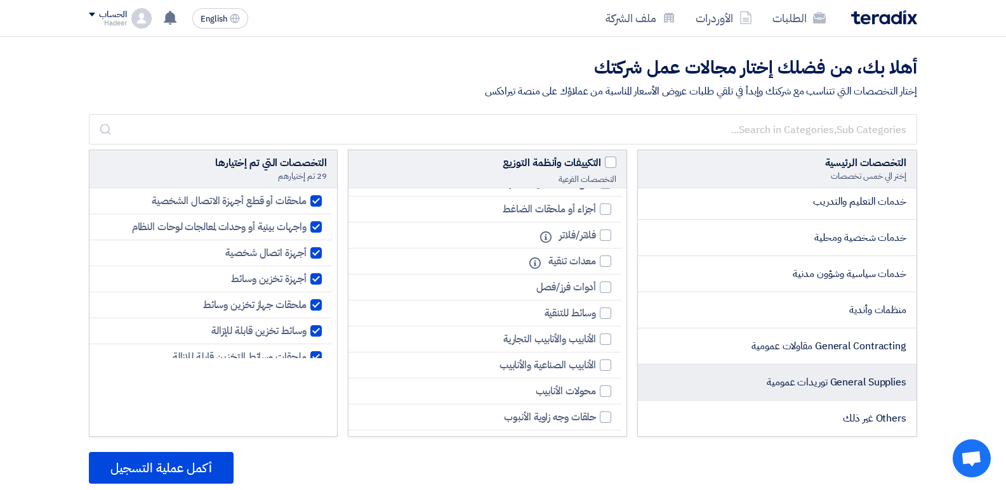
click at [664, 390] on li "General Supplies توريدات عمومية" at bounding box center [777, 383] width 279 height 36
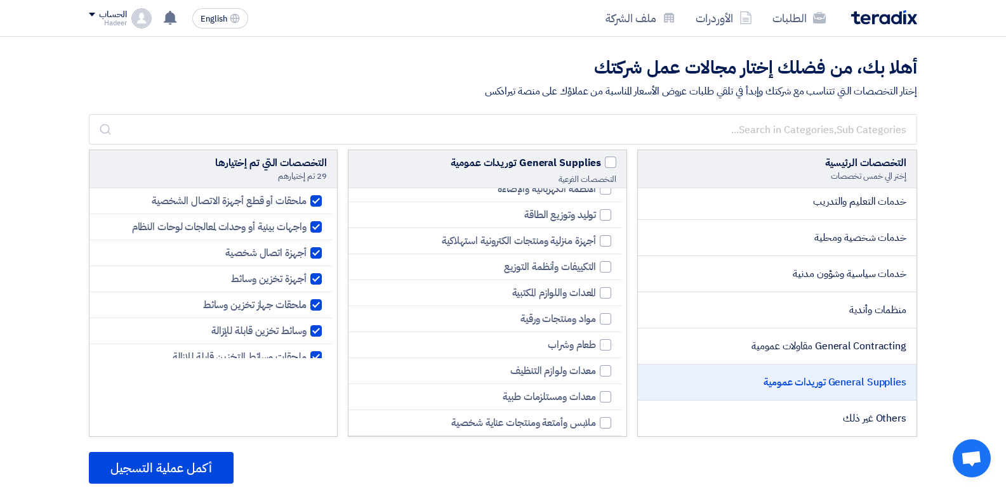
scroll to position [0, 0]
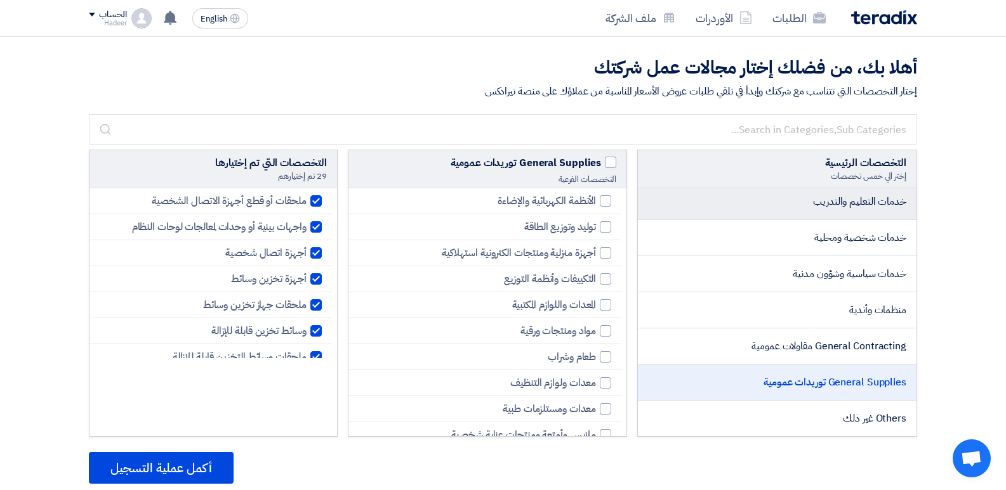
click at [833, 209] on span "خدمات التعليم والتدريب" at bounding box center [859, 201] width 93 height 15
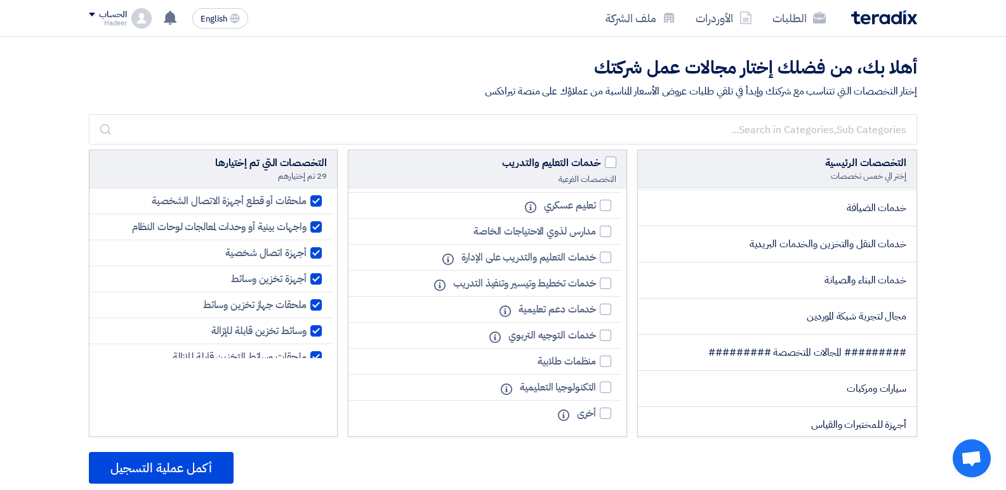
scroll to position [554, 0]
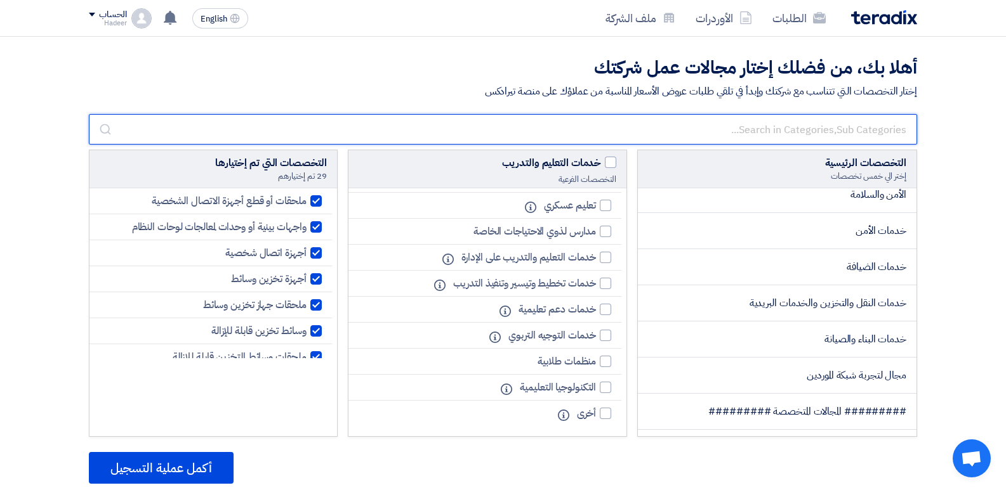
click at [671, 129] on input "text" at bounding box center [503, 129] width 828 height 30
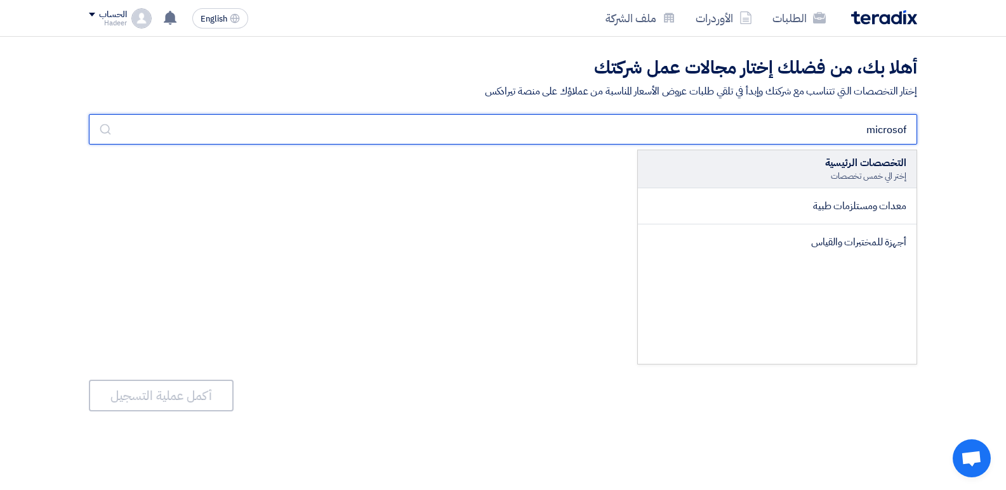
scroll to position [0, 0]
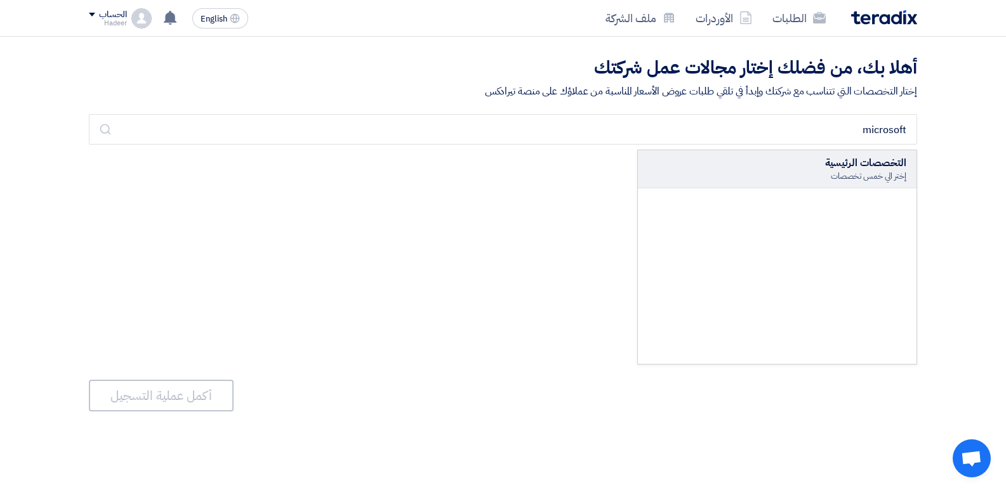
click at [765, 164] on div "التخصصات الرئيسية" at bounding box center [777, 162] width 258 height 15
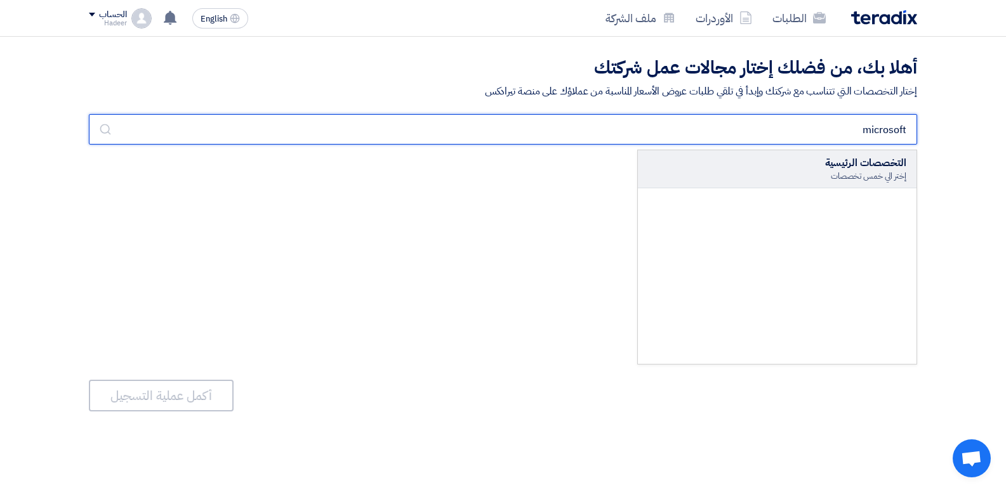
click at [806, 115] on input "microsoft" at bounding box center [503, 129] width 828 height 30
type input "m"
type input "l"
type input "k"
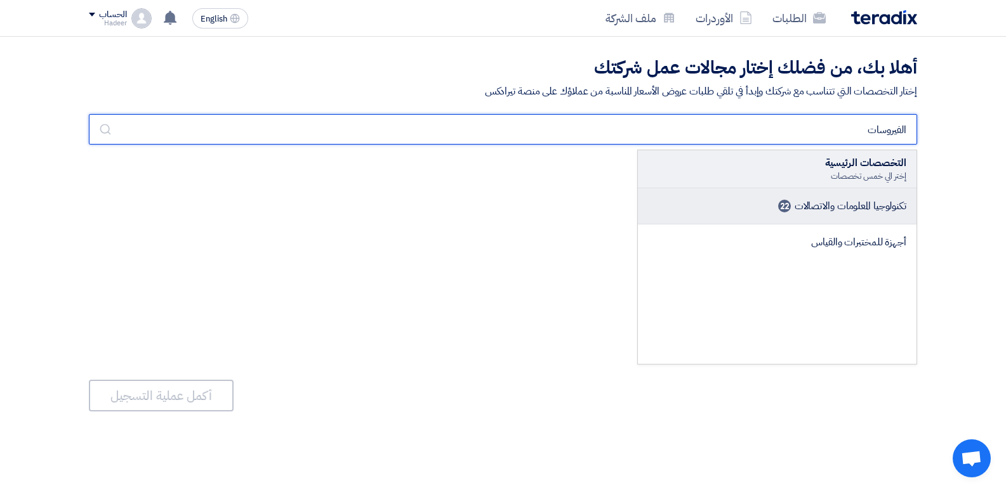
type input "الفيروسات"
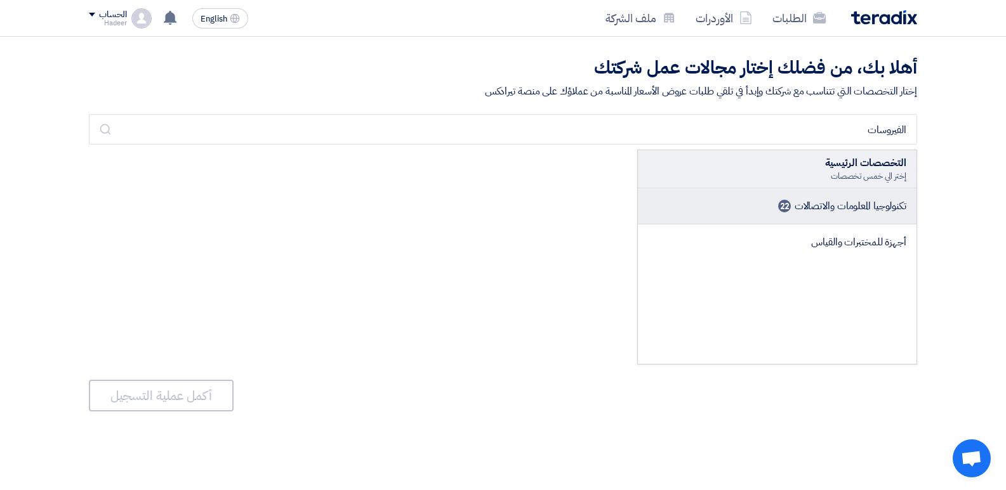
click at [834, 207] on span "تكنولوجيا المعلومات والاتصالات" at bounding box center [850, 206] width 112 height 15
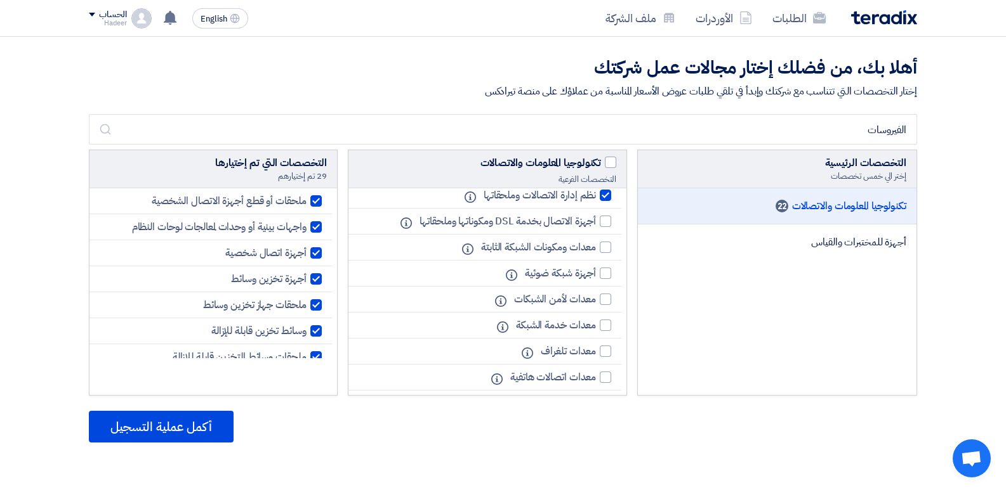
scroll to position [443, 0]
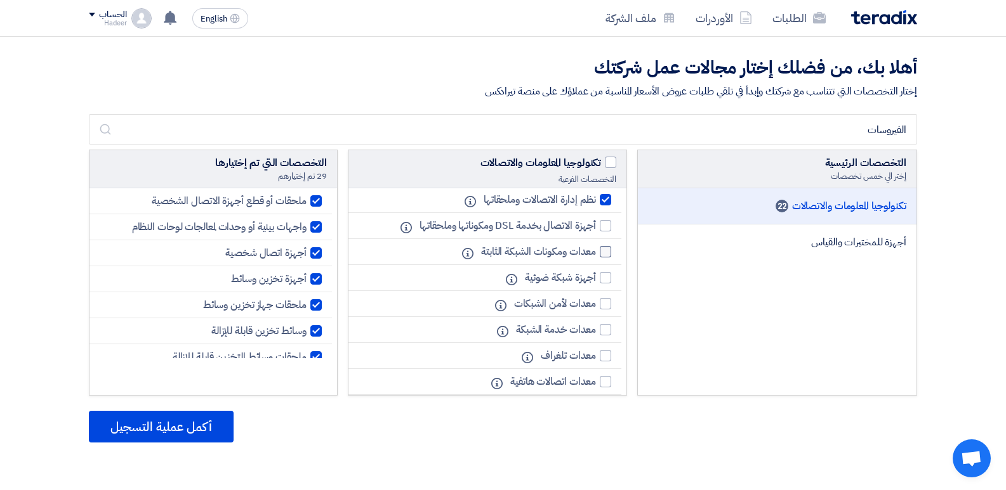
click at [603, 253] on div at bounding box center [605, 251] width 11 height 11
click at [596, 253] on input "معدات ومكونات الشبكة الثابتة" at bounding box center [591, 252] width 8 height 8
checkbox input "true"
click at [605, 280] on div at bounding box center [605, 277] width 11 height 11
click at [596, 280] on input "أجهزة شبكة ضوئية" at bounding box center [591, 278] width 8 height 8
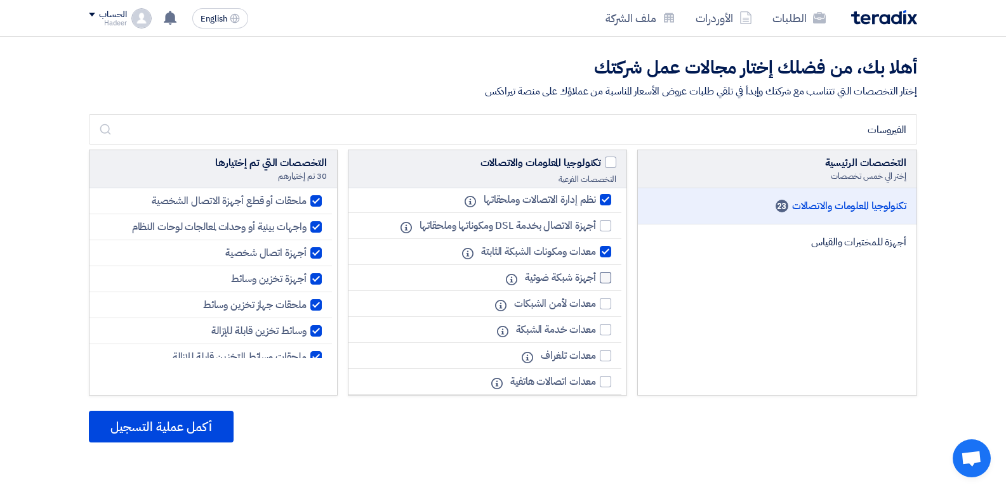
checkbox input "true"
click at [604, 303] on div at bounding box center [605, 303] width 11 height 11
click at [596, 303] on input "معدات لأمن الشبكات" at bounding box center [591, 304] width 8 height 8
checkbox input "true"
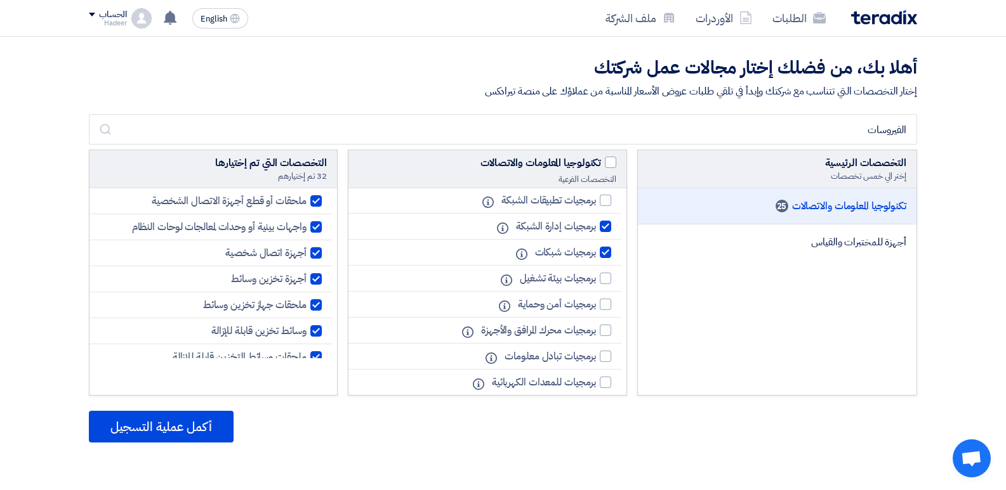
scroll to position [1077, 0]
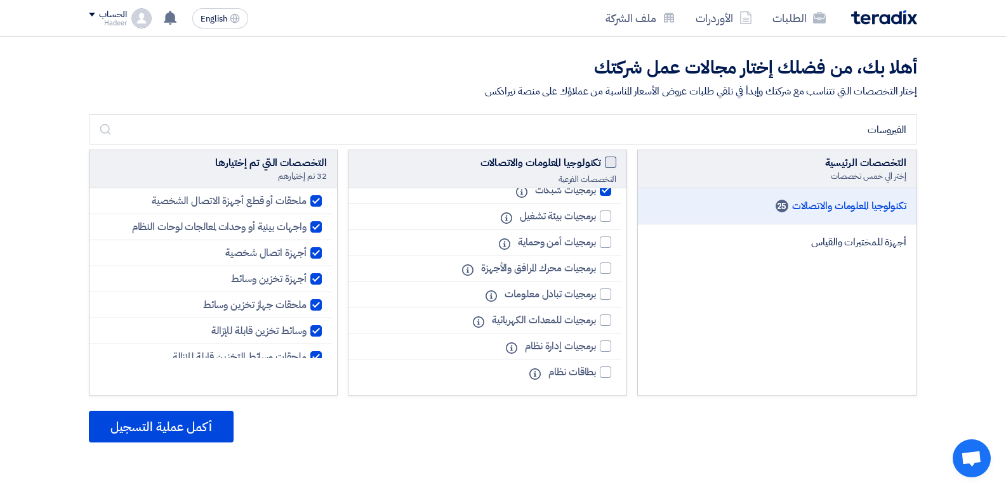
click at [608, 162] on span at bounding box center [610, 162] width 11 height 11
click at [601, 162] on input "تكنولوجيا المعلومات والاتصالات" at bounding box center [597, 159] width 8 height 8
checkbox input "true"
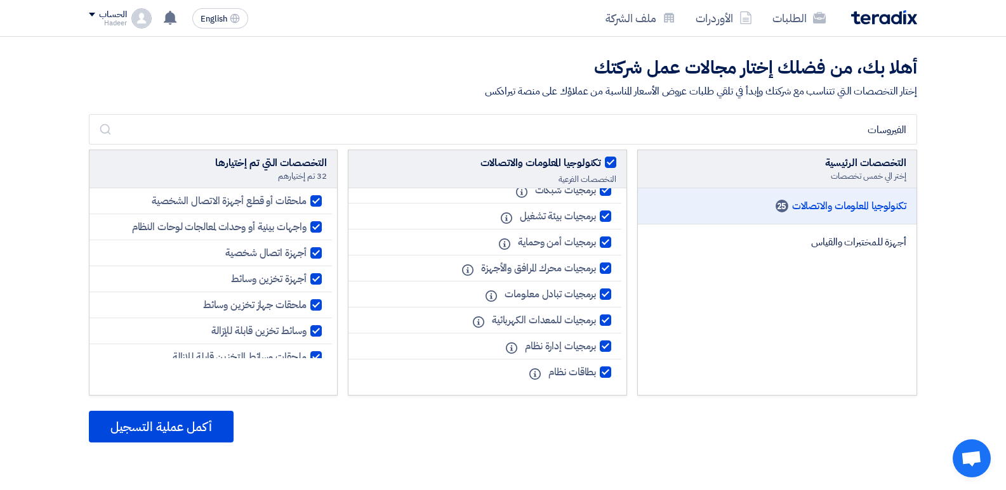
checkbox input "true"
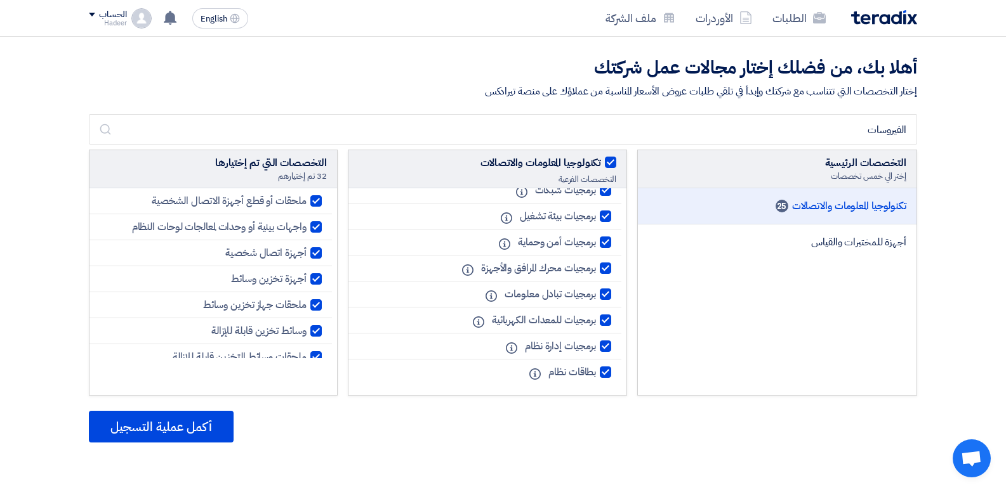
checkbox input "true"
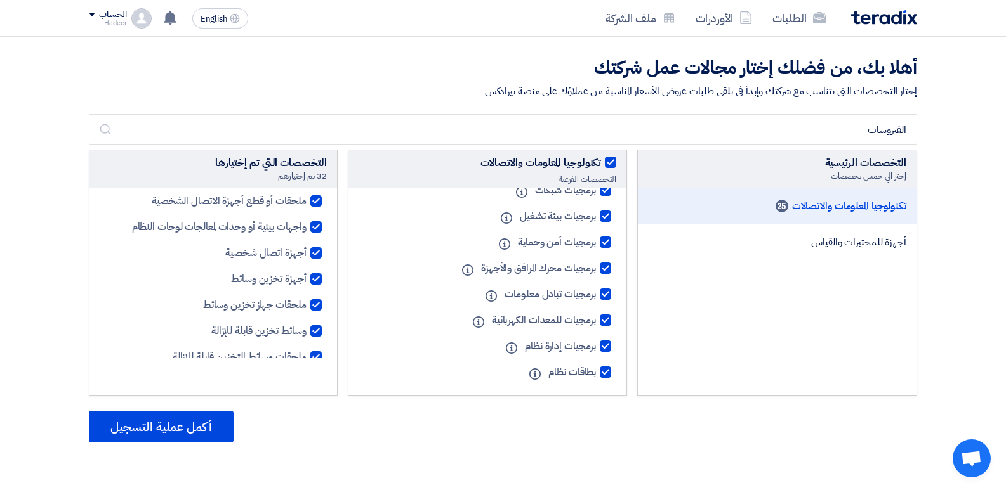
checkbox input "true"
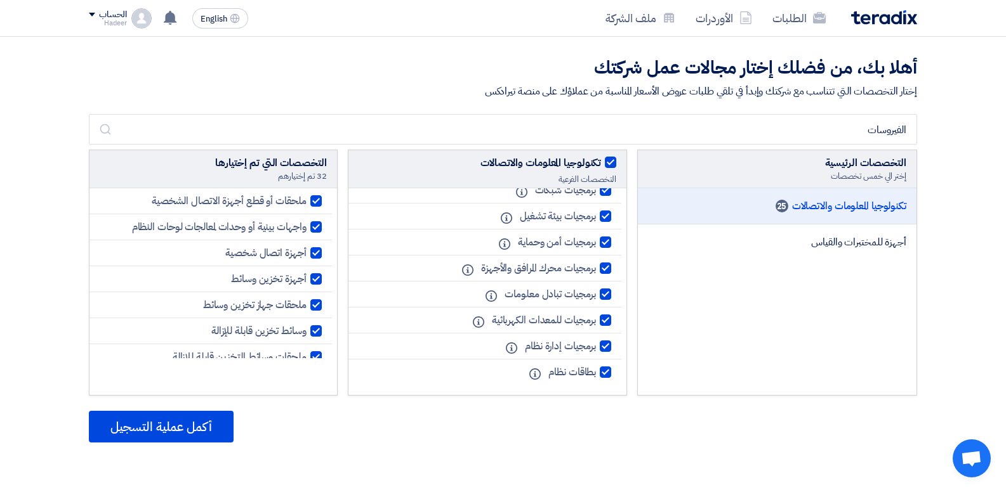
checkbox input "true"
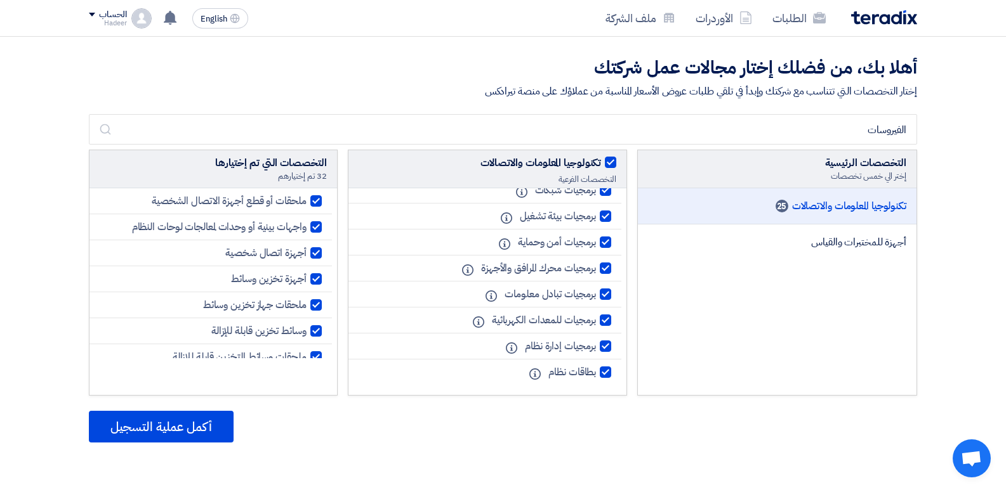
checkbox input "true"
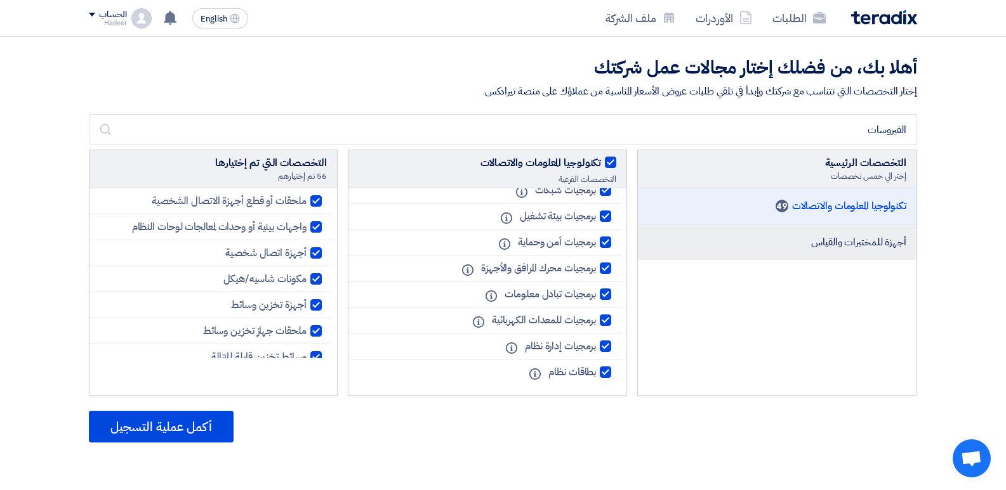
click at [794, 234] on li "أجهزة للمختبرات والقياس" at bounding box center [777, 243] width 279 height 36
checkbox input "false"
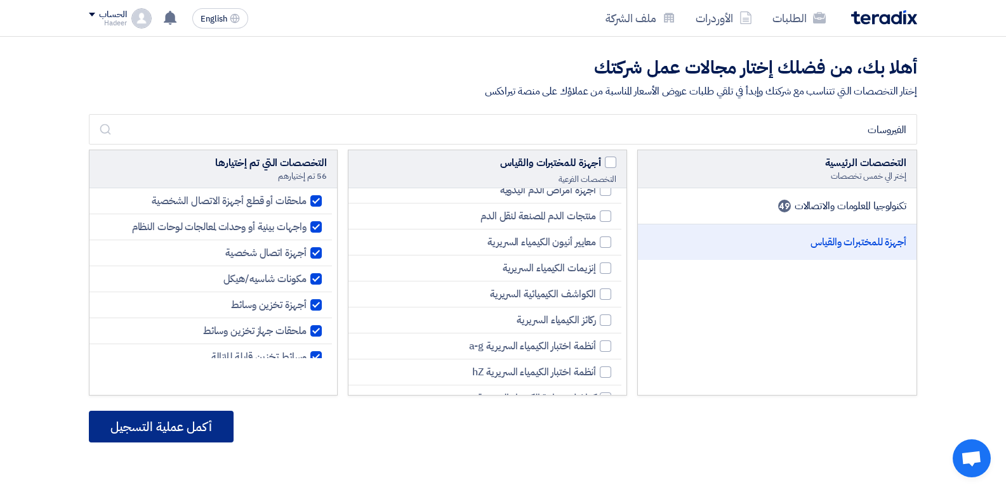
click at [154, 421] on button "أكمل عملية التسجيل" at bounding box center [161, 427] width 145 height 32
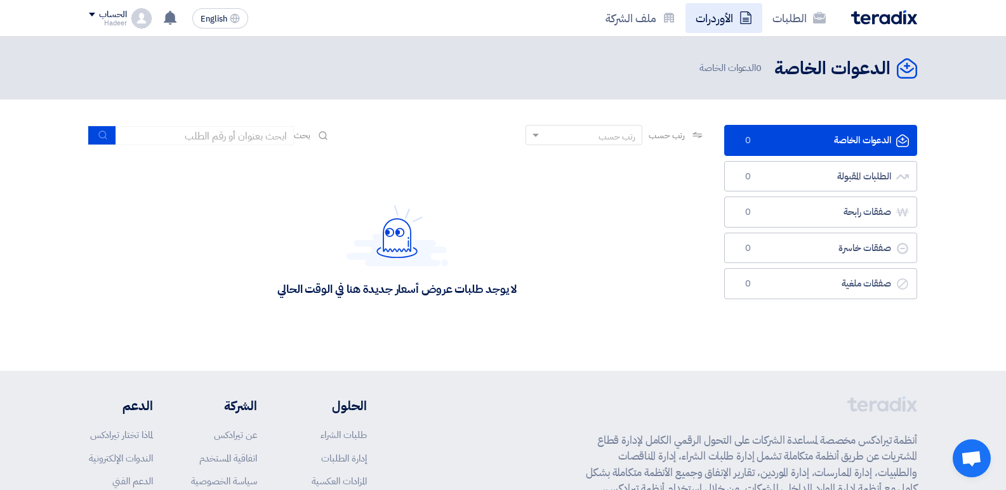
click at [715, 21] on link "الأوردرات" at bounding box center [723, 18] width 77 height 30
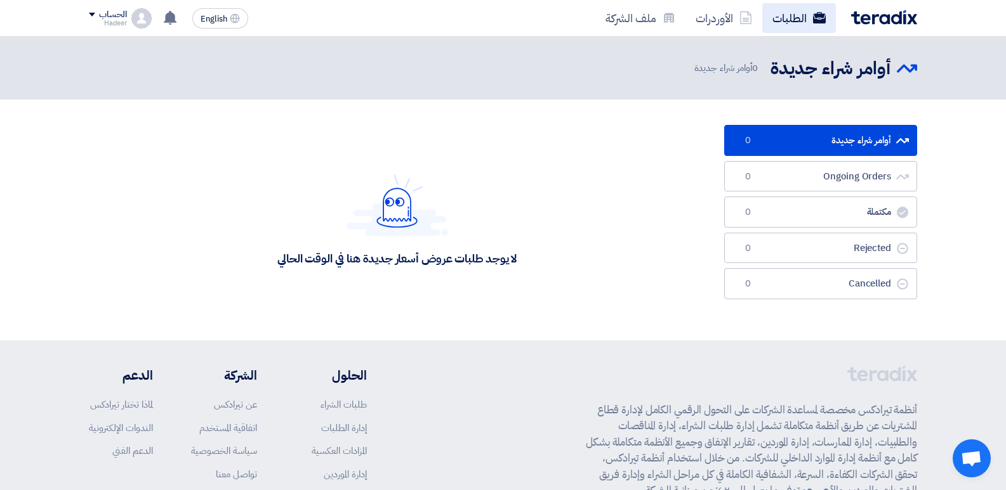
click at [770, 22] on link "الطلبات" at bounding box center [799, 18] width 74 height 30
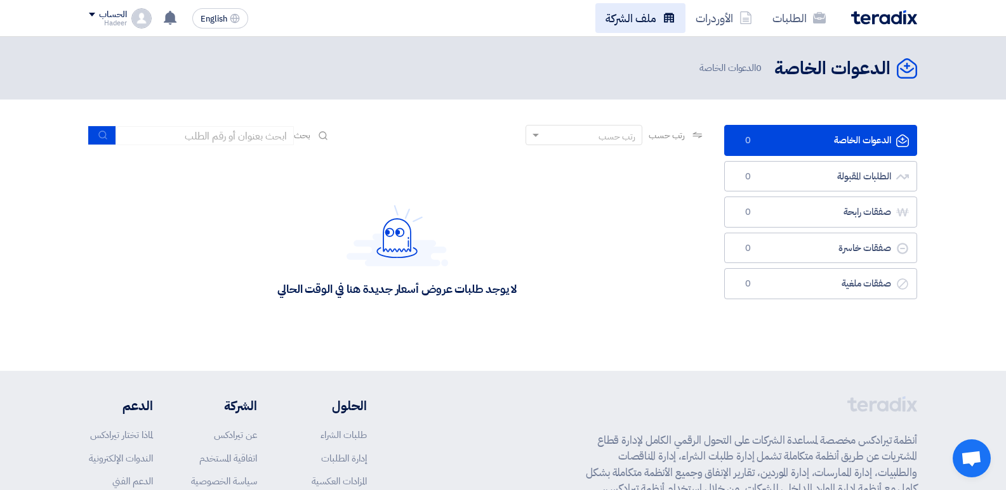
click at [626, 22] on link "ملف الشركة" at bounding box center [640, 18] width 90 height 30
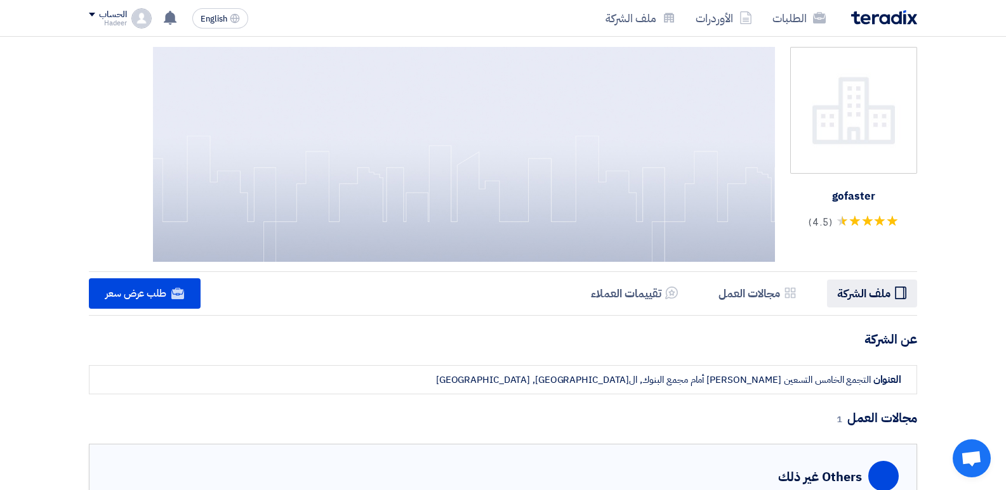
click at [853, 298] on h5 "ملف الشركة" at bounding box center [863, 293] width 53 height 15
click at [648, 294] on h5 "تقييمات العملاء" at bounding box center [626, 293] width 70 height 15
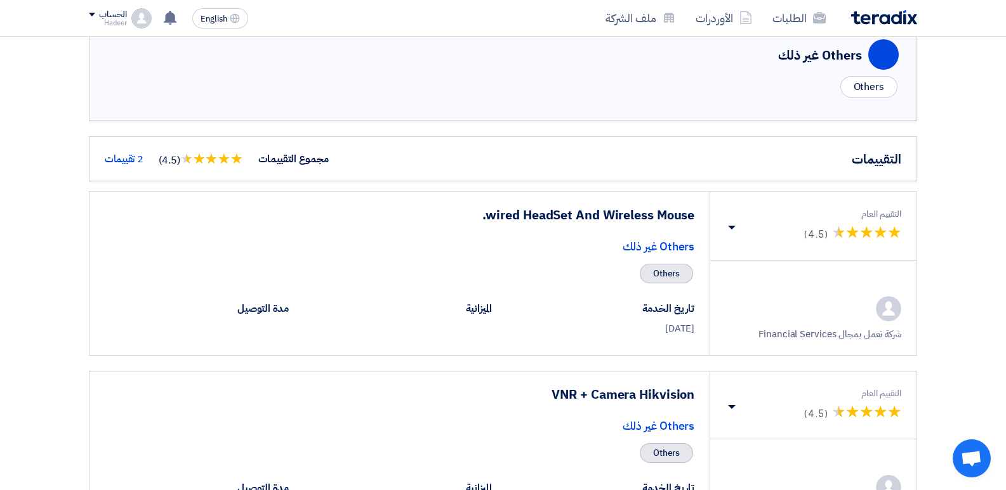
scroll to position [432, 0]
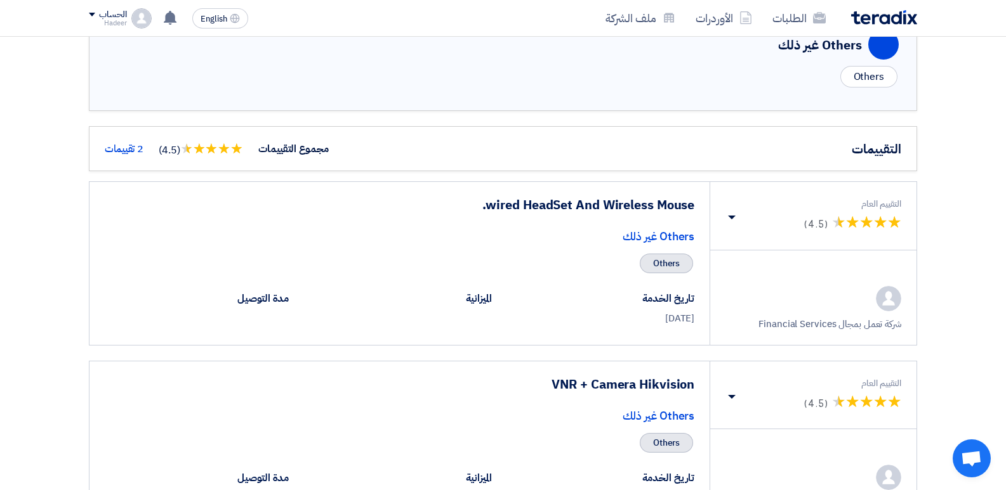
click at [653, 207] on div "wired HeadSet And Wireless Mouse." at bounding box center [399, 197] width 620 height 30
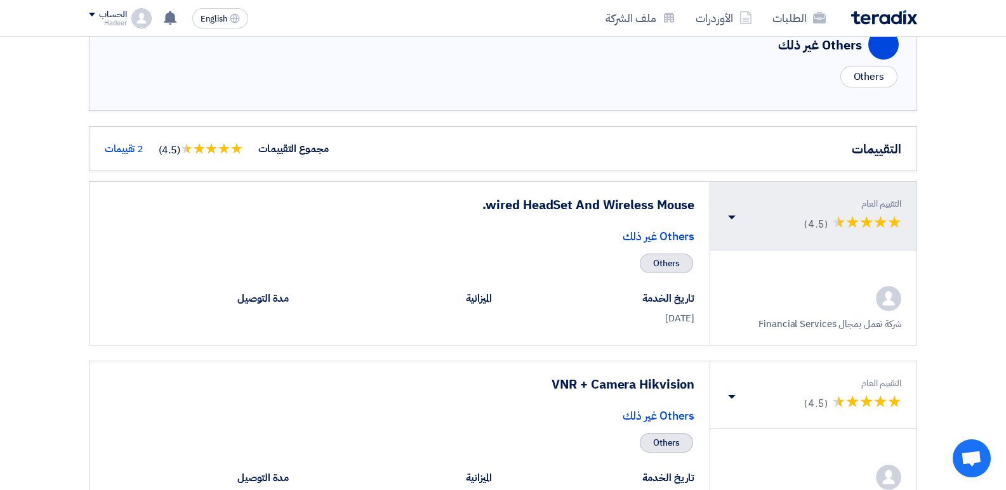
click at [728, 217] on button "التقييم العام (*) ★ ★ (*) ★ ★ (*) ★ ★ (*) ★ ★ (*) ★ ★ (4.5)" at bounding box center [813, 216] width 206 height 68
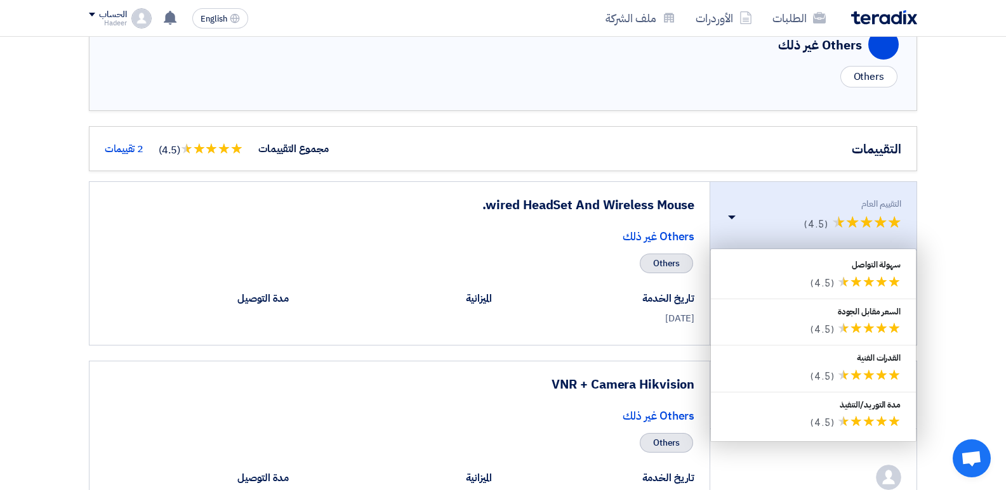
scroll to position [558, 0]
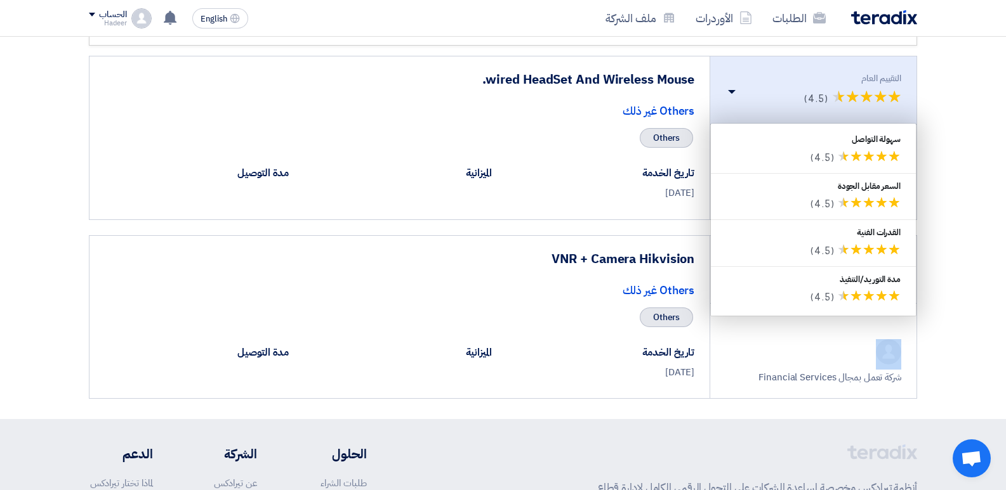
click at [846, 339] on div "شركة تعمل بمجال Financial Services" at bounding box center [813, 361] width 206 height 74
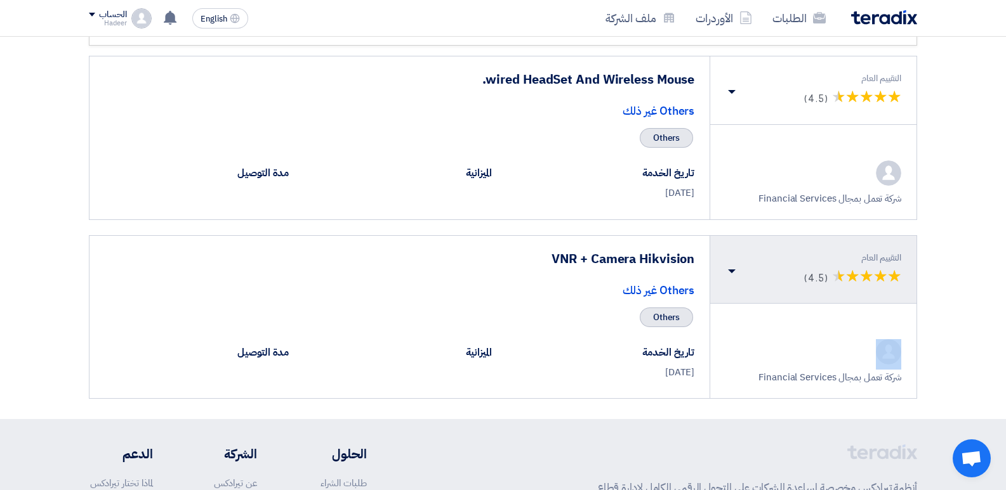
click at [745, 282] on div "(*) ★ ★ (*) ★ ★ (*) ★ ★ (*) ★ ★ (*) ★ ★ (4.5)" at bounding box center [813, 277] width 176 height 24
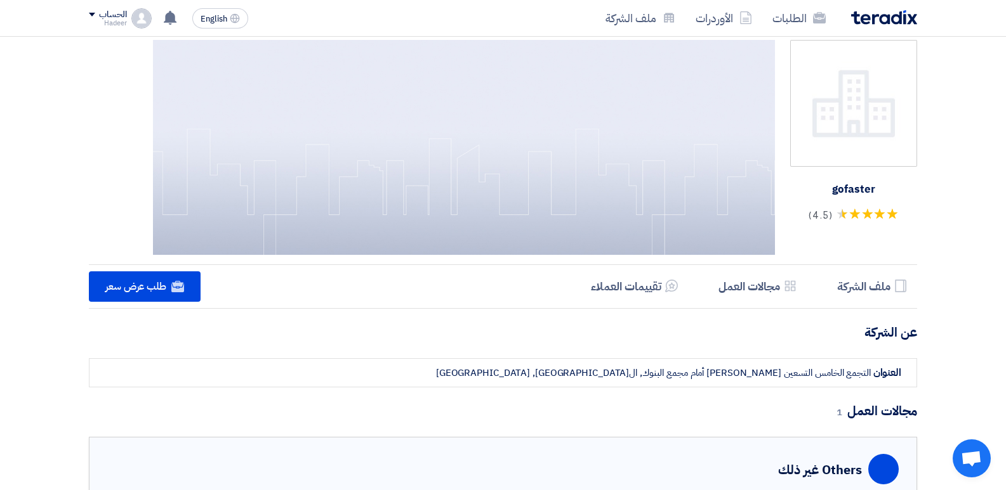
scroll to position [0, 0]
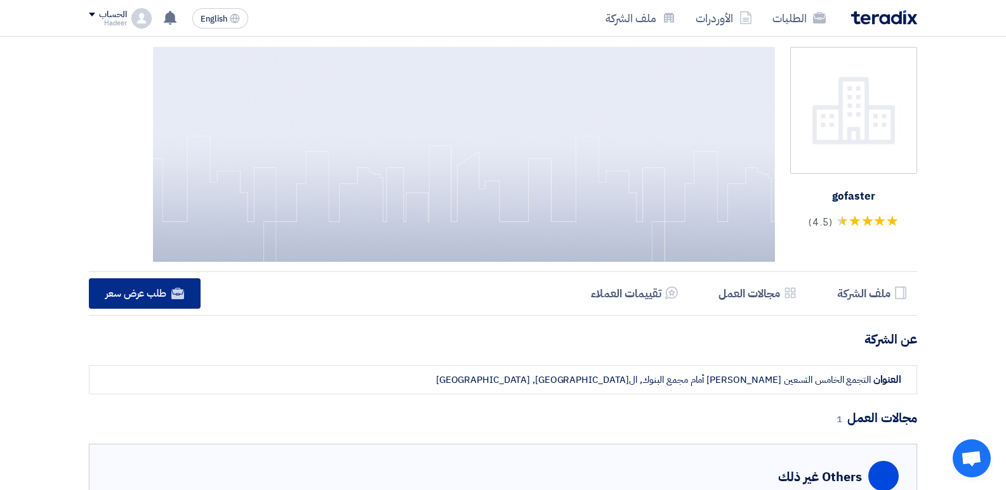
click at [148, 291] on span "طلب عرض سعر" at bounding box center [135, 293] width 61 height 15
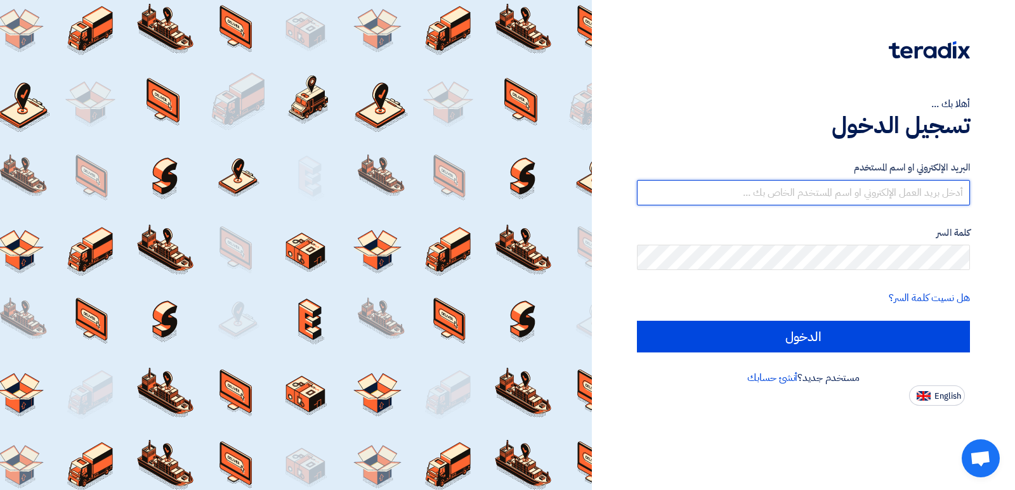
type input "[EMAIL_ADDRESS][DOMAIN_NAME]"
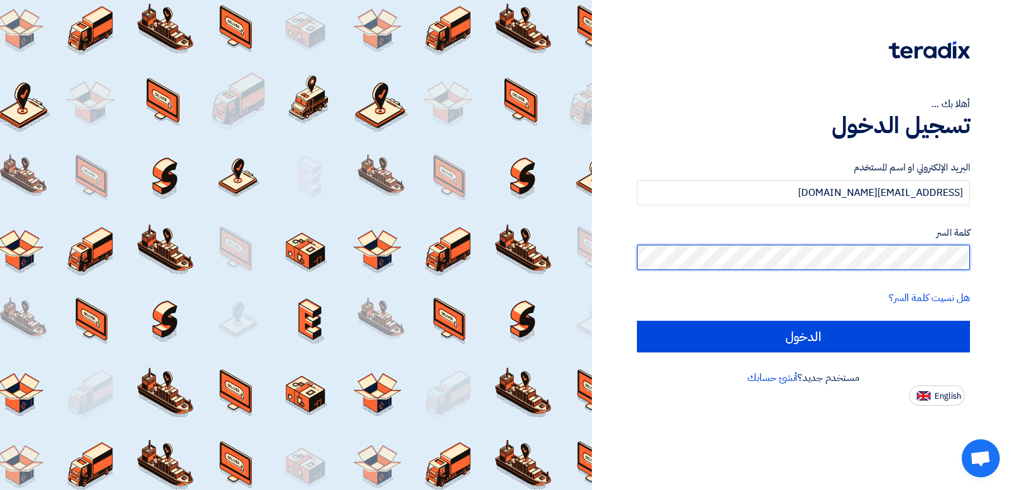
click at [637, 321] on input "الدخول" at bounding box center [803, 337] width 333 height 32
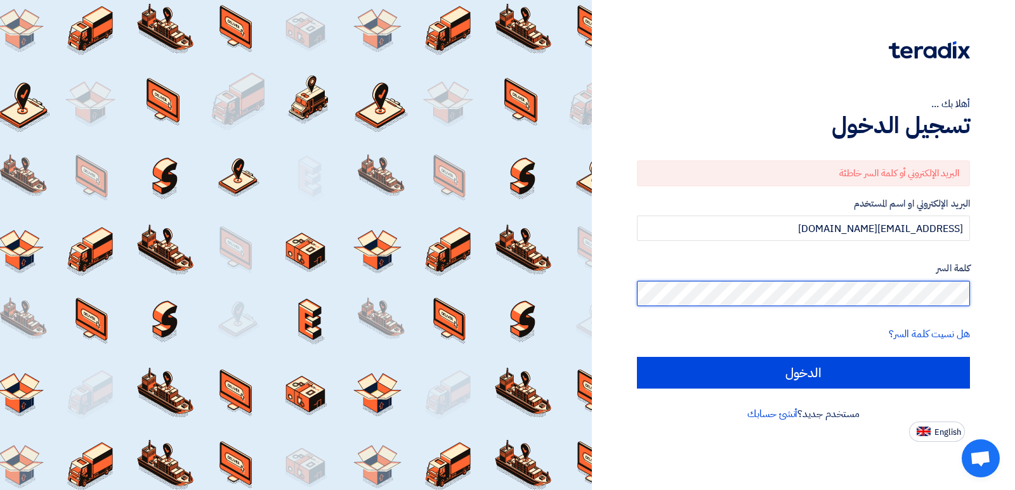
click at [637, 357] on input "الدخول" at bounding box center [803, 373] width 333 height 32
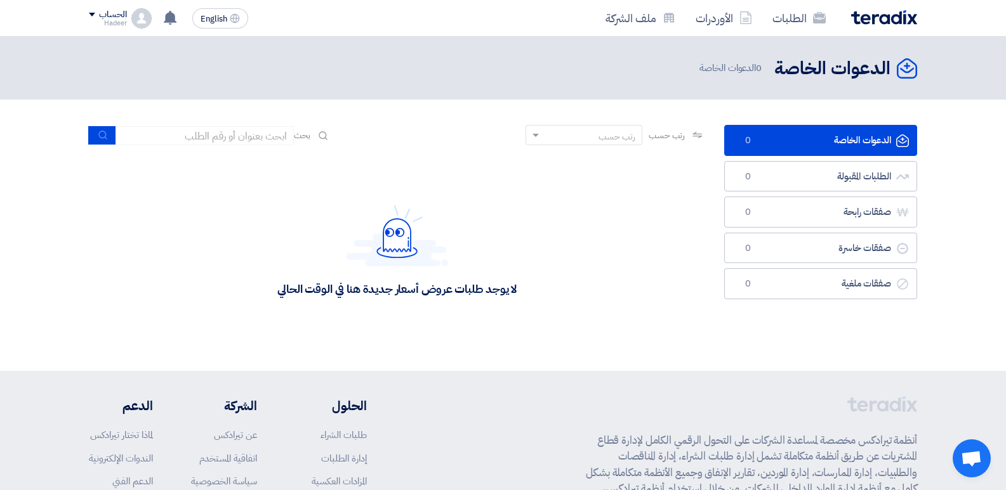
click at [629, 230] on div "لا يوجد طلبات عروض أسعار جديدة هنا في الوقت الحالي" at bounding box center [397, 250] width 616 height 190
click at [655, 32] on link "ملف الشركة" at bounding box center [640, 18] width 90 height 30
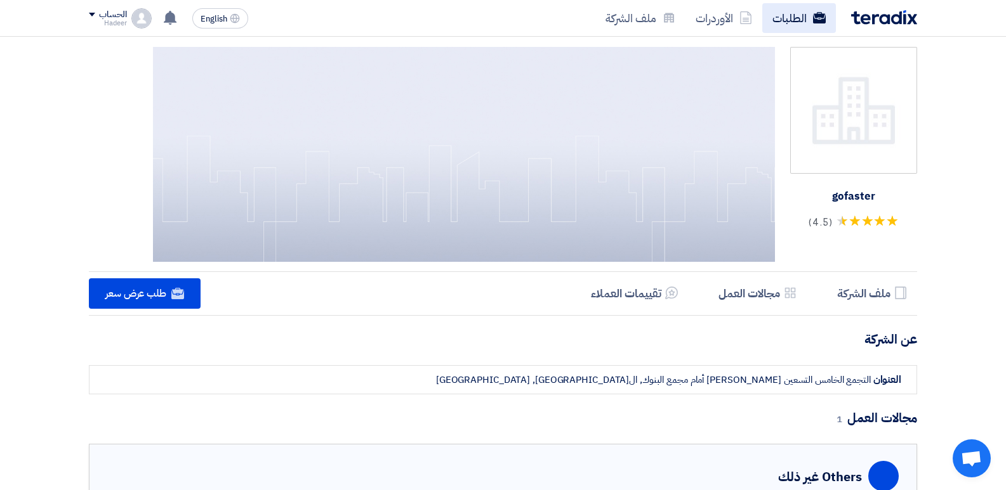
click at [807, 15] on link "الطلبات" at bounding box center [799, 18] width 74 height 30
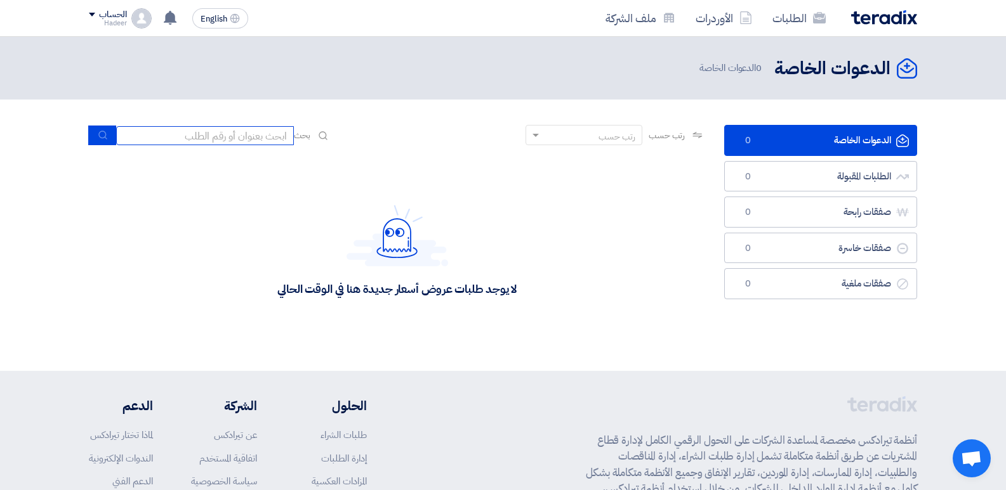
click at [260, 136] on input at bounding box center [205, 135] width 178 height 19
